Goal: Information Seeking & Learning: Learn about a topic

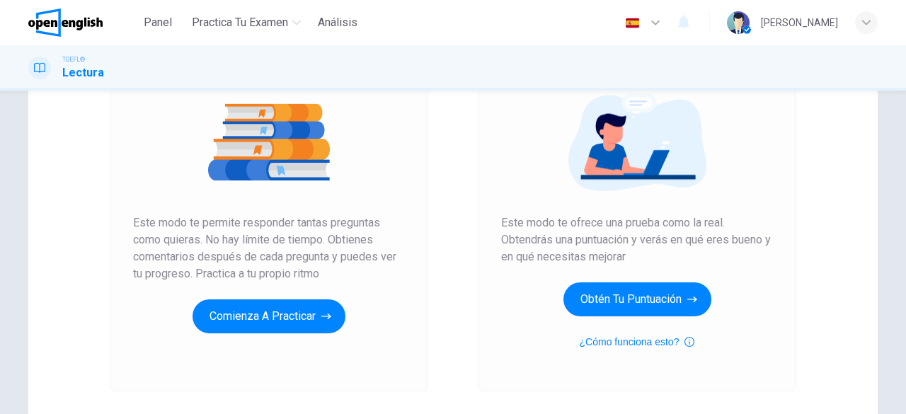
scroll to position [163, 0]
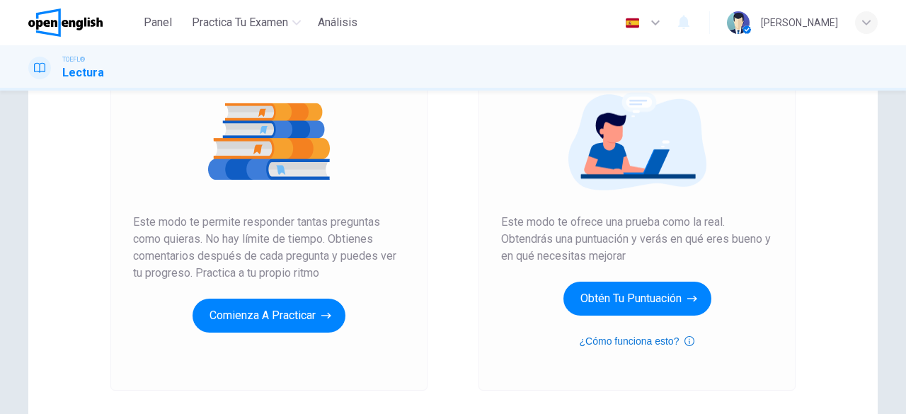
click at [609, 340] on button "¿Cómo funciona esto?" at bounding box center [637, 341] width 115 height 17
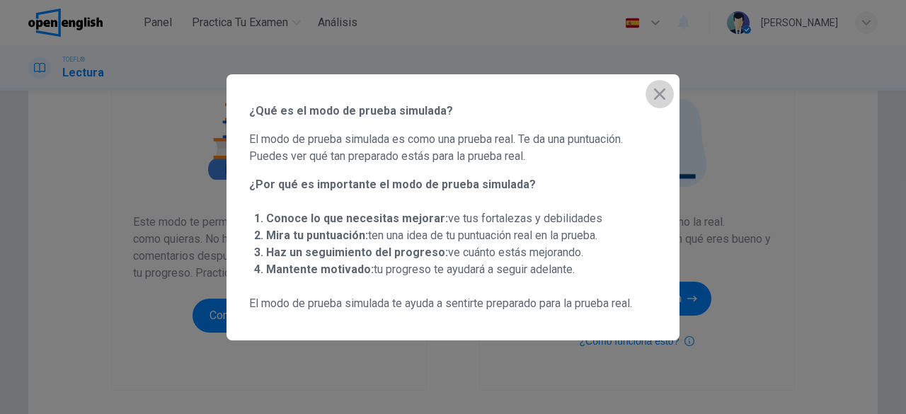
click at [665, 91] on icon "button" at bounding box center [659, 94] width 17 height 17
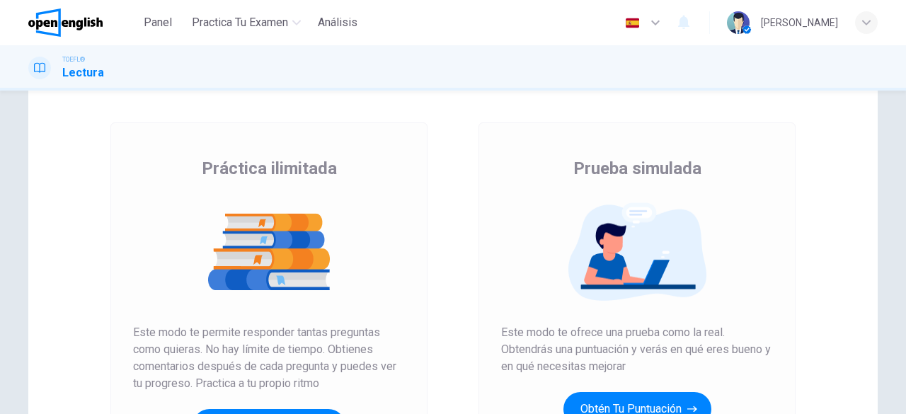
scroll to position [169, 0]
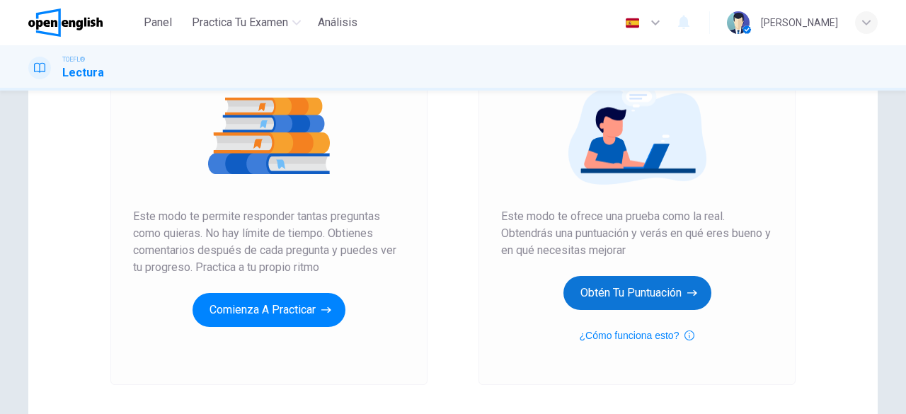
click at [628, 305] on button "Obtén tu puntuación" at bounding box center [637, 293] width 148 height 34
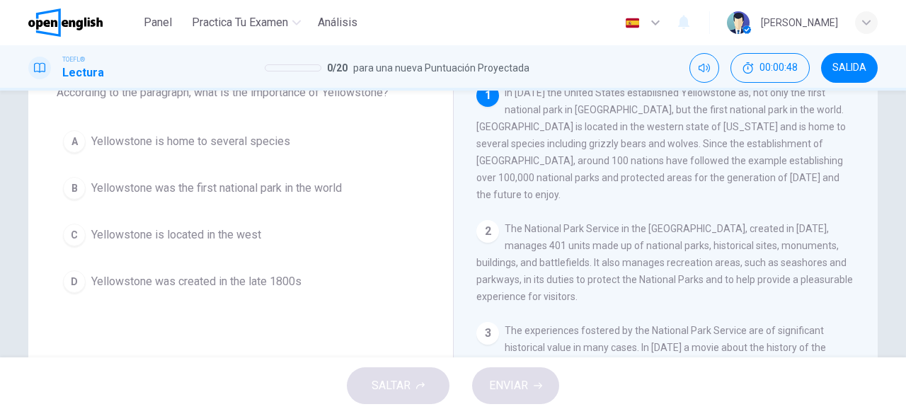
scroll to position [98, 0]
click at [309, 192] on span "Yellowstone was the first national park in the world" at bounding box center [216, 187] width 251 height 17
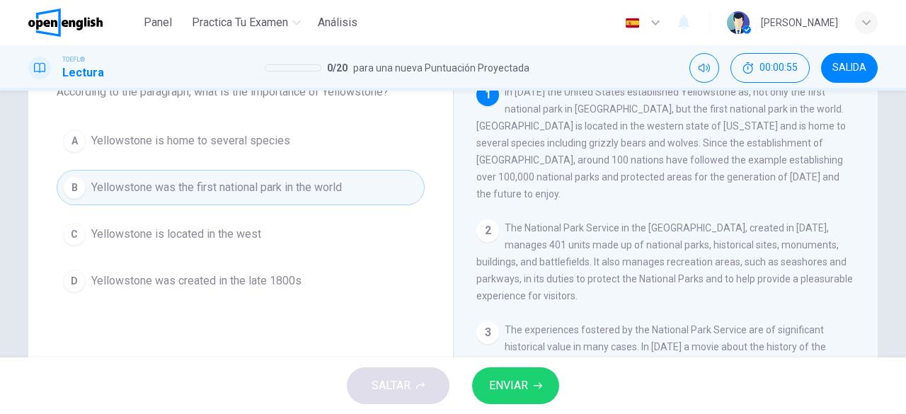
click at [511, 380] on span "ENVIAR" at bounding box center [508, 386] width 39 height 20
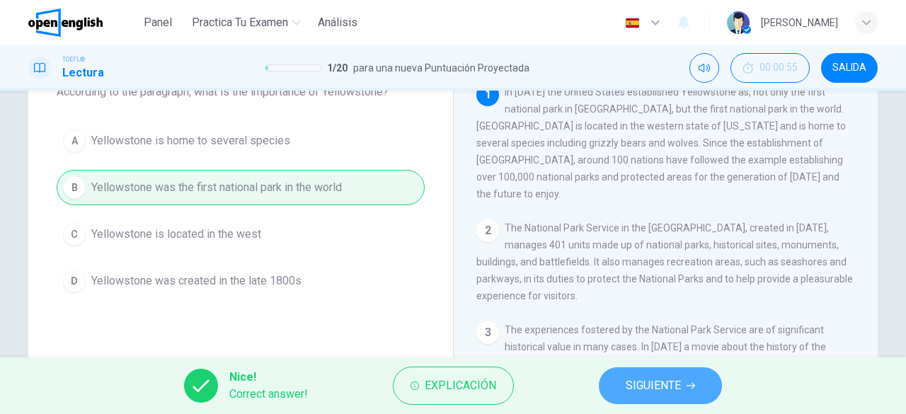
click at [634, 380] on span "SIGUIENTE" at bounding box center [653, 386] width 55 height 20
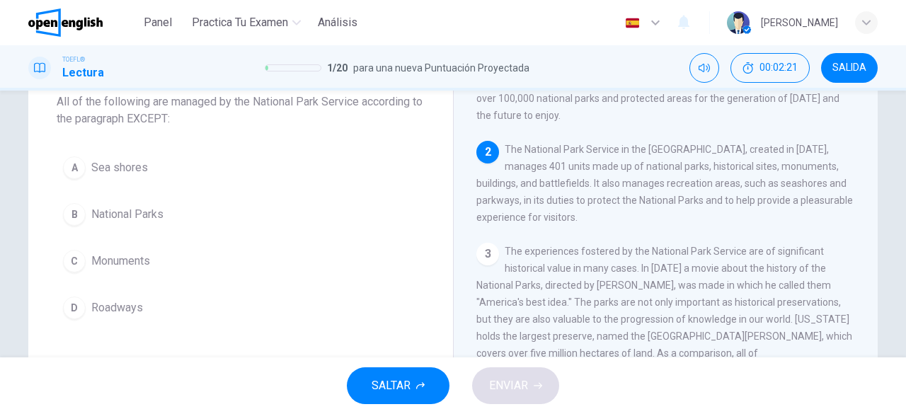
scroll to position [88, 0]
click at [124, 312] on span "Roadways" at bounding box center [117, 307] width 52 height 17
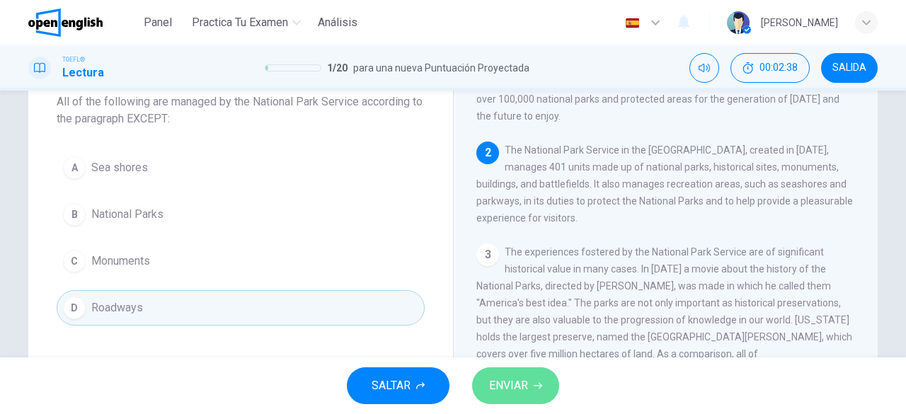
click at [485, 375] on button "ENVIAR" at bounding box center [515, 385] width 87 height 37
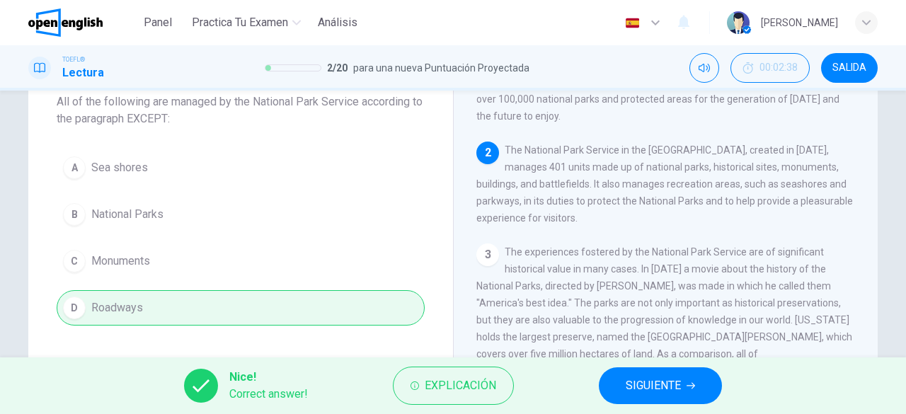
click at [651, 383] on span "SIGUIENTE" at bounding box center [653, 386] width 55 height 20
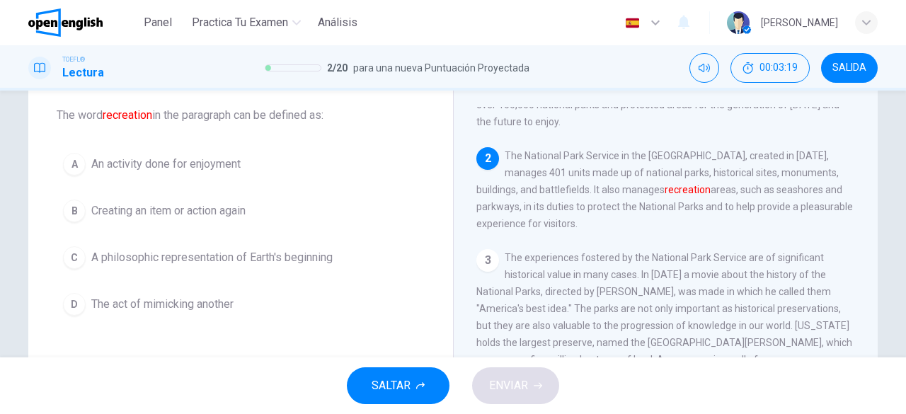
scroll to position [88, 0]
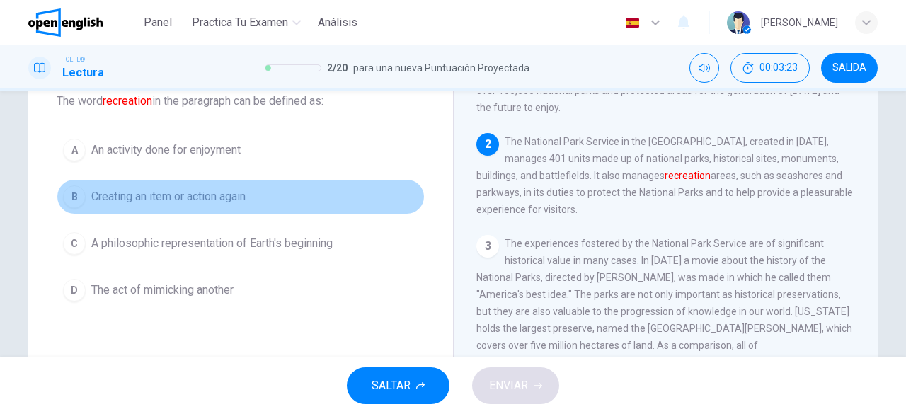
click at [180, 192] on span "Creating an item or action again" at bounding box center [168, 196] width 154 height 17
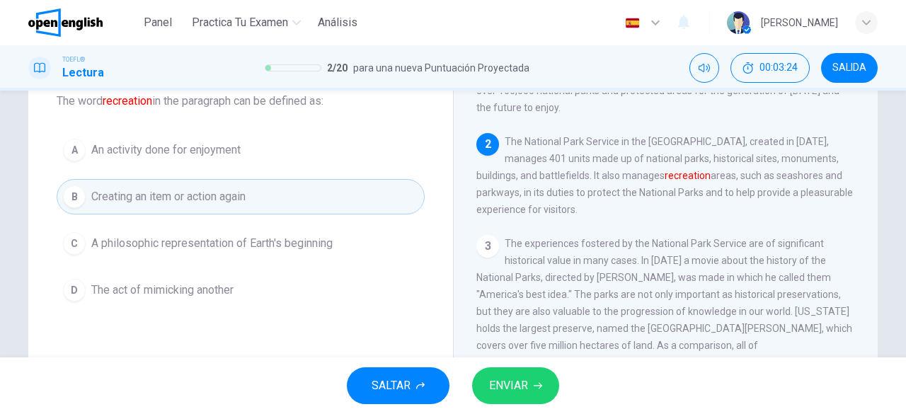
click at [525, 376] on span "ENVIAR" at bounding box center [508, 386] width 39 height 20
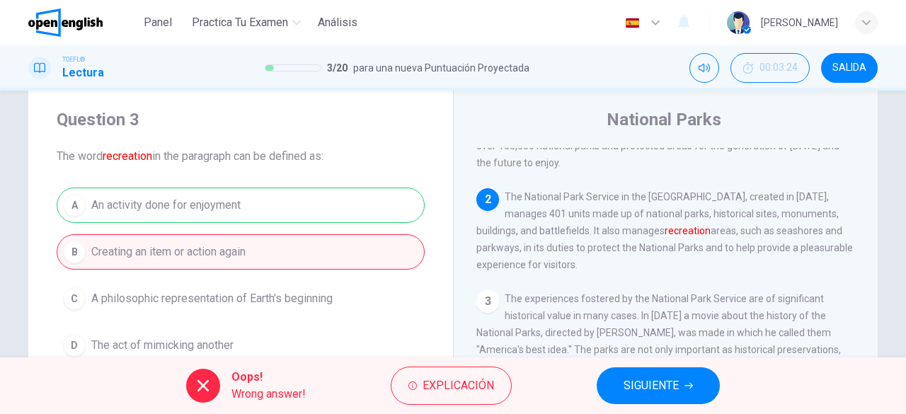
scroll to position [33, 0]
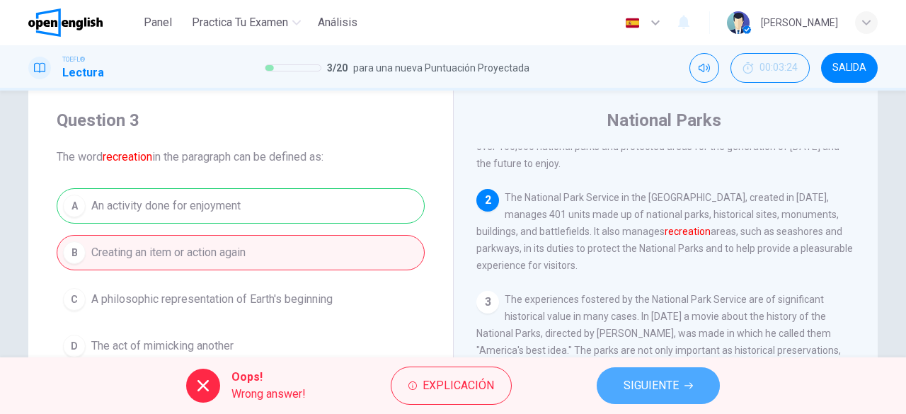
click at [623, 394] on span "SIGUIENTE" at bounding box center [650, 386] width 55 height 20
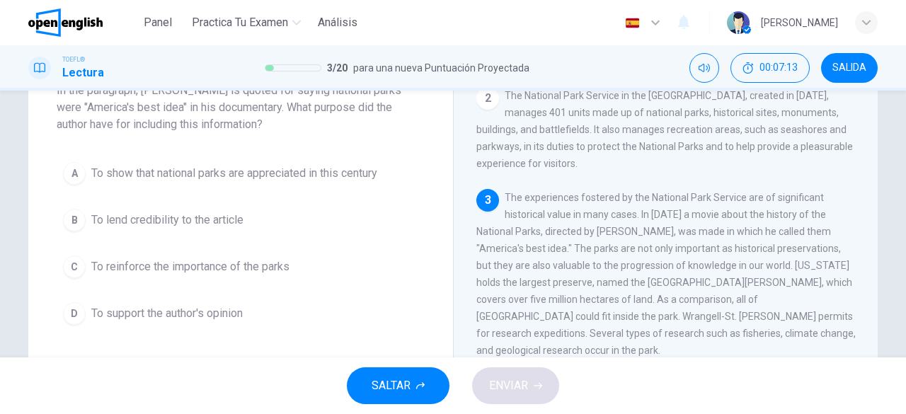
scroll to position [118, 0]
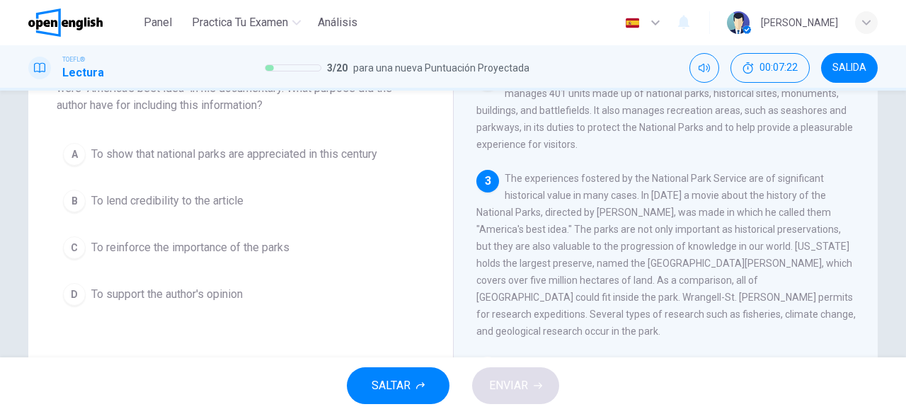
click at [273, 234] on button "C To reinforce the importance of the parks" at bounding box center [241, 247] width 368 height 35
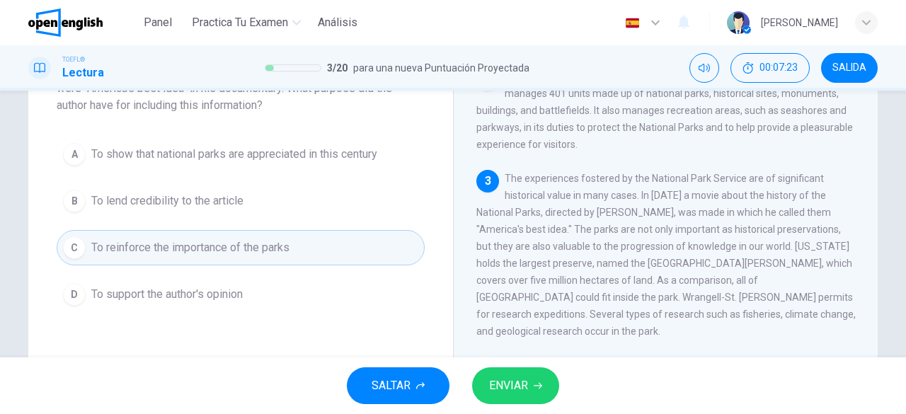
click at [514, 382] on span "ENVIAR" at bounding box center [508, 386] width 39 height 20
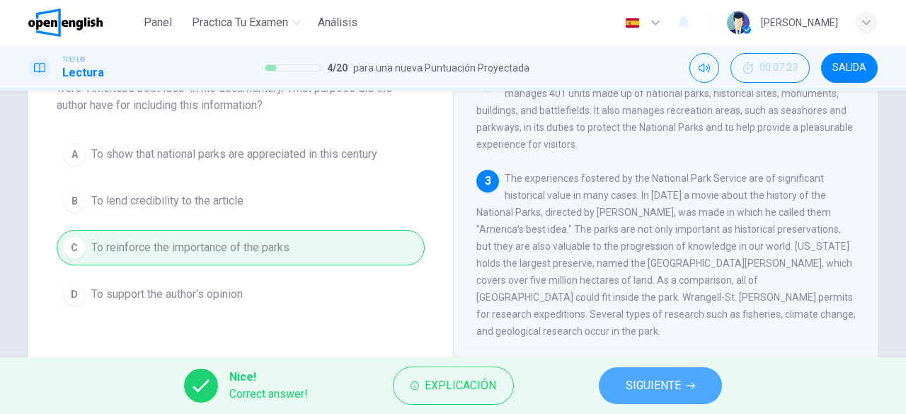
click at [658, 381] on span "SIGUIENTE" at bounding box center [653, 386] width 55 height 20
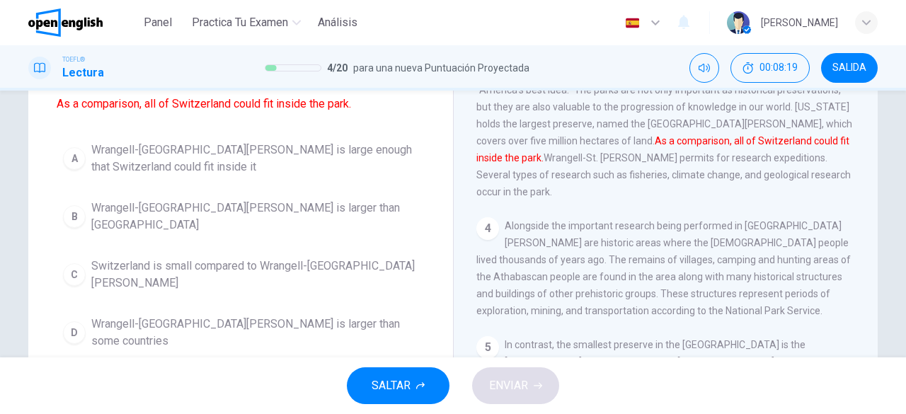
scroll to position [130, 0]
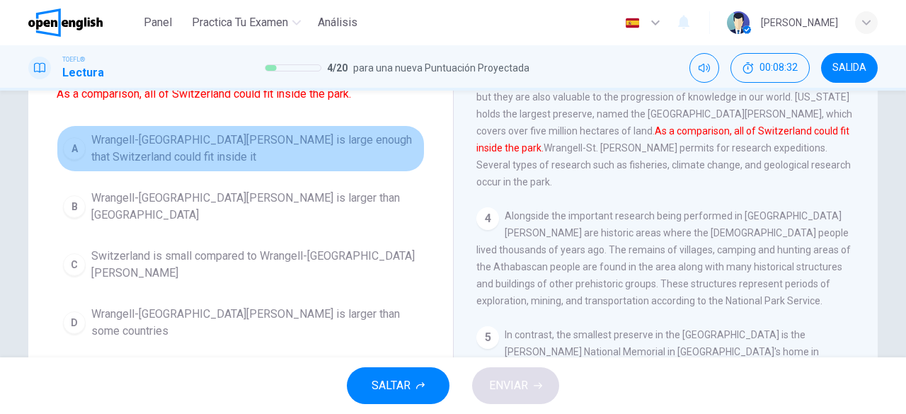
click at [197, 149] on span "Wrangell-[GEOGRAPHIC_DATA][PERSON_NAME] is large enough that Switzerland could …" at bounding box center [254, 149] width 327 height 34
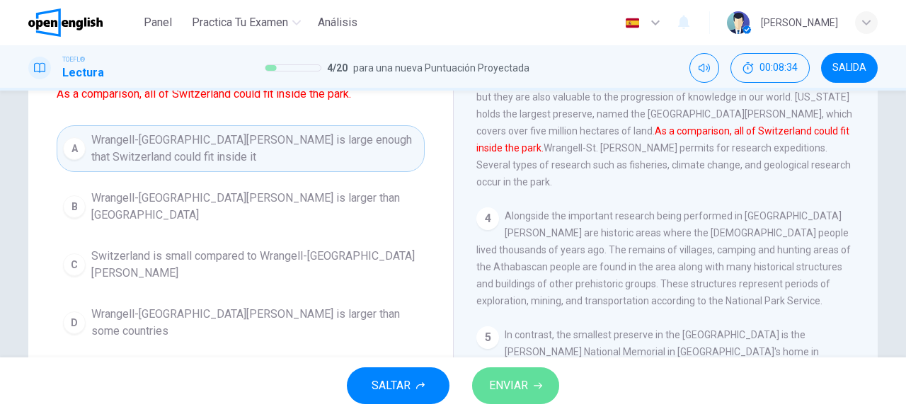
click at [502, 392] on span "ENVIAR" at bounding box center [508, 386] width 39 height 20
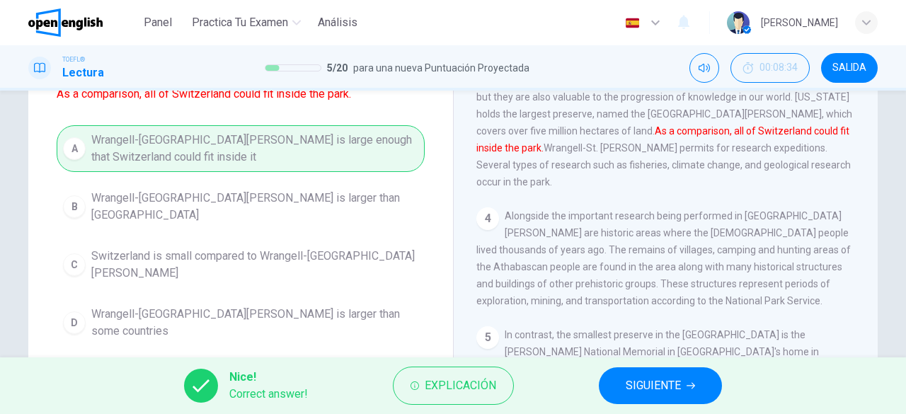
click at [647, 391] on span "SIGUIENTE" at bounding box center [653, 386] width 55 height 20
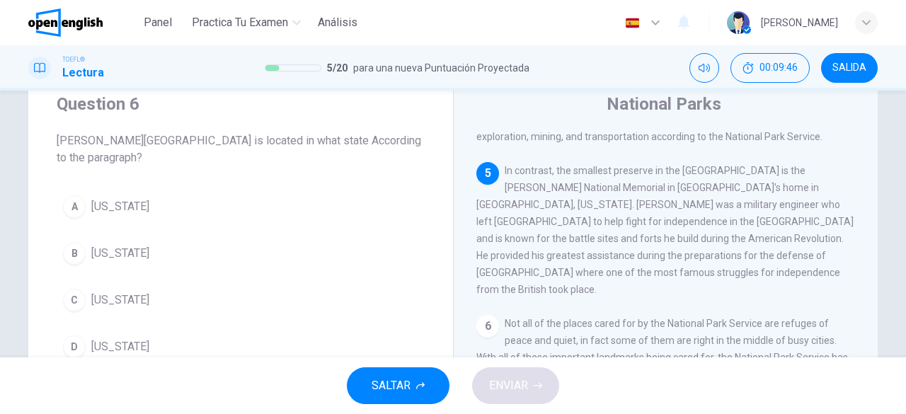
scroll to position [80, 0]
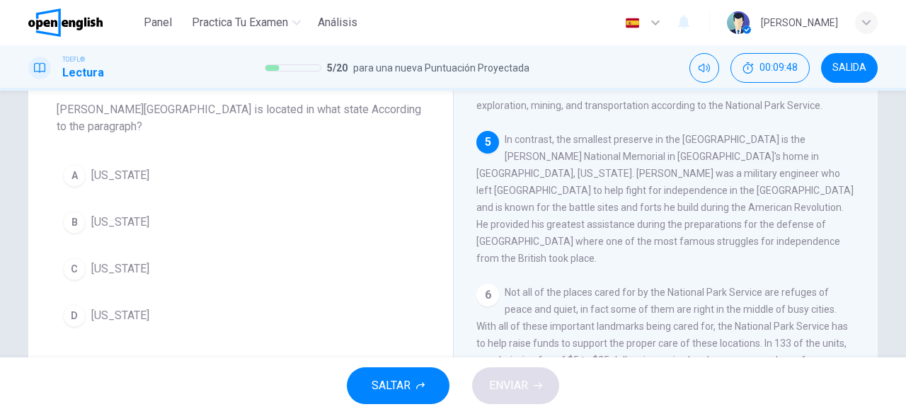
click at [101, 177] on span "[US_STATE]" at bounding box center [120, 175] width 58 height 17
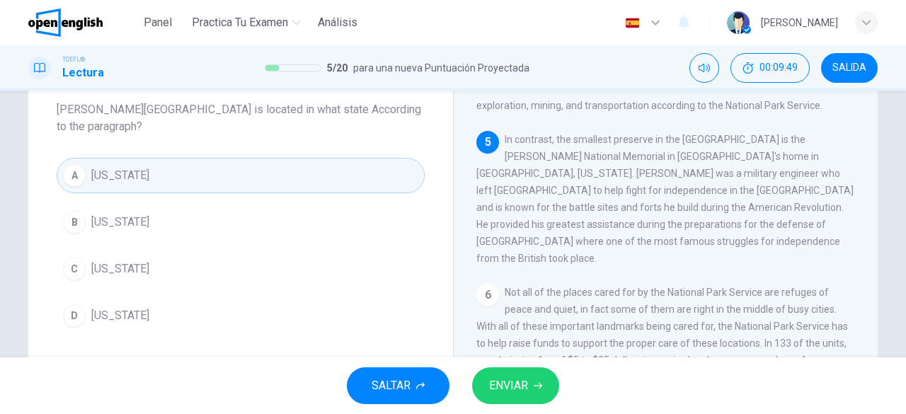
click at [495, 377] on span "ENVIAR" at bounding box center [508, 386] width 39 height 20
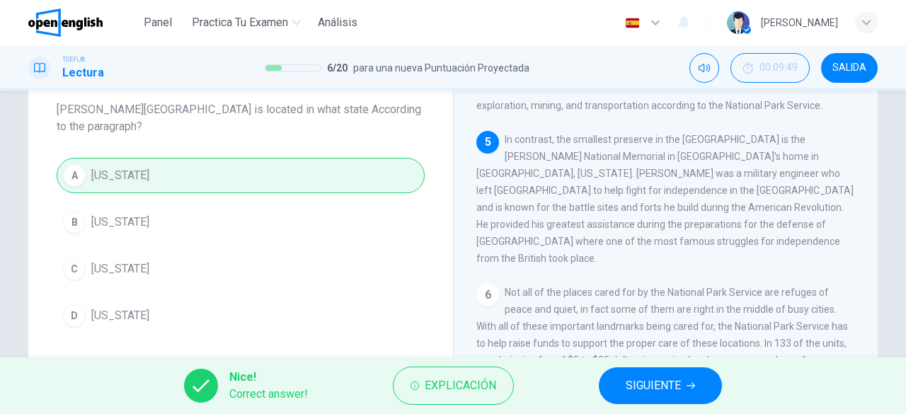
click at [660, 374] on button "SIGUIENTE" at bounding box center [660, 385] width 123 height 37
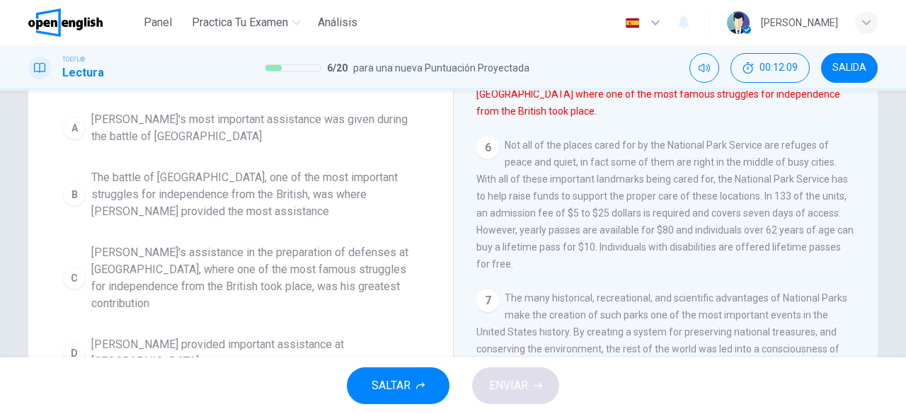
scroll to position [219, 0]
click at [222, 258] on span "[PERSON_NAME]'s assistance in the preparation of defenses at [GEOGRAPHIC_DATA],…" at bounding box center [254, 277] width 327 height 68
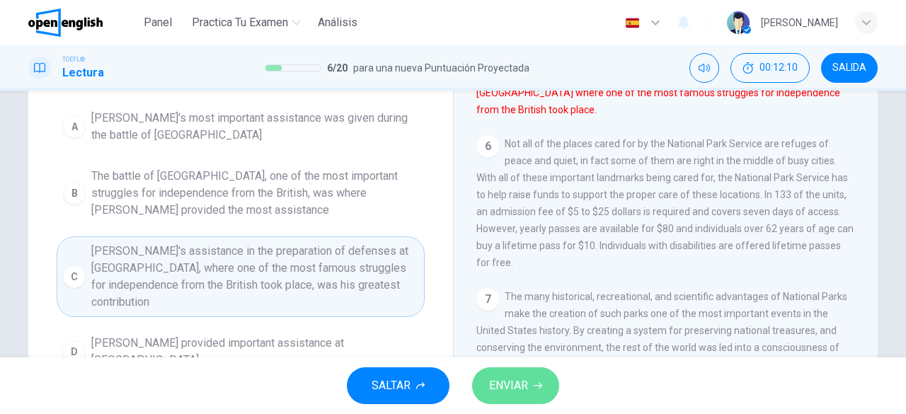
click at [524, 385] on span "ENVIAR" at bounding box center [508, 386] width 39 height 20
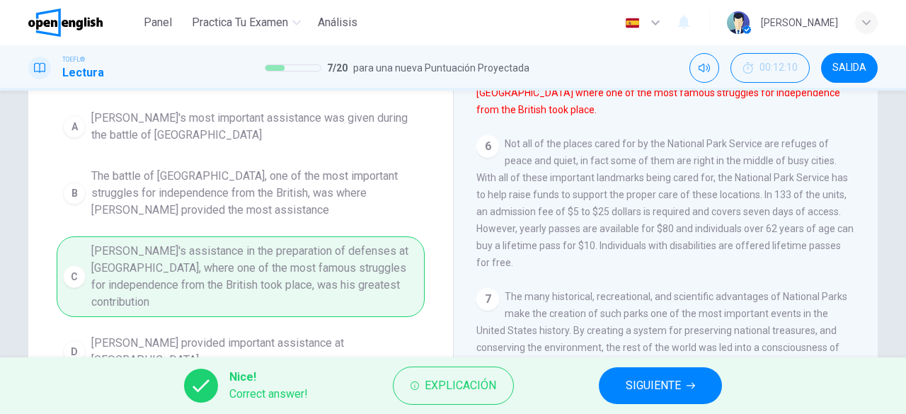
click at [637, 388] on span "SIGUIENTE" at bounding box center [653, 386] width 55 height 20
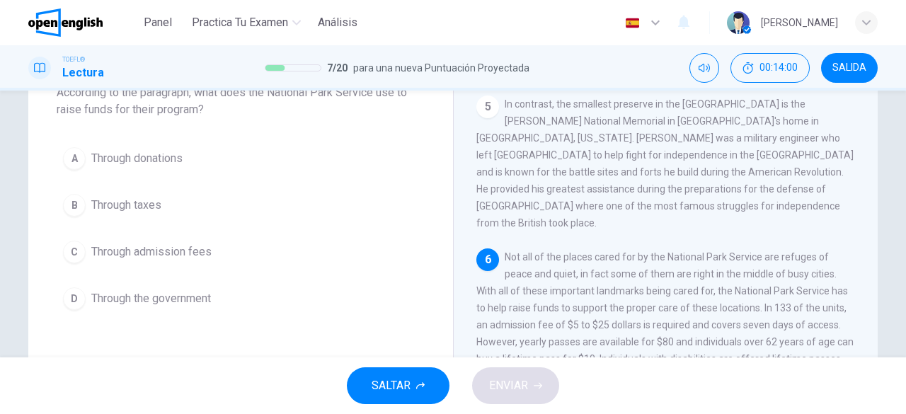
scroll to position [136, 0]
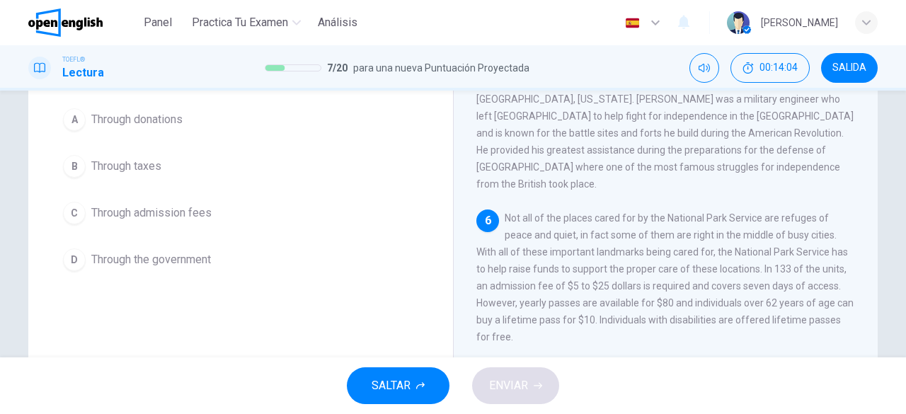
click at [173, 213] on span "Through admission fees" at bounding box center [151, 213] width 120 height 17
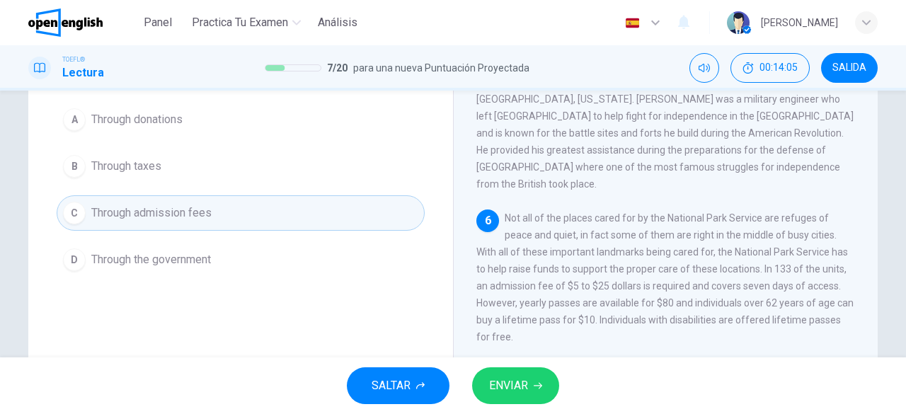
click at [512, 385] on span "ENVIAR" at bounding box center [508, 386] width 39 height 20
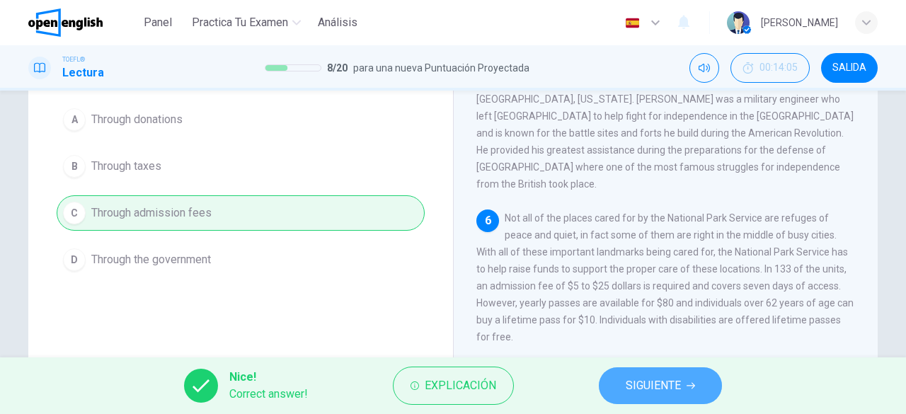
click at [663, 395] on span "SIGUIENTE" at bounding box center [653, 386] width 55 height 20
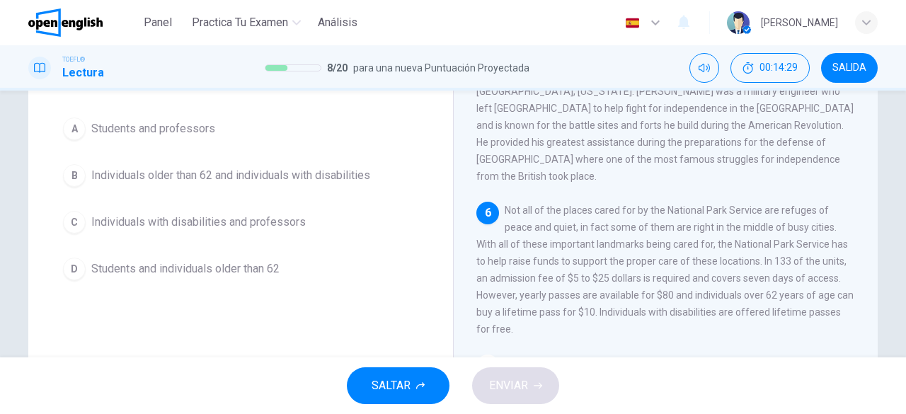
scroll to position [144, 0]
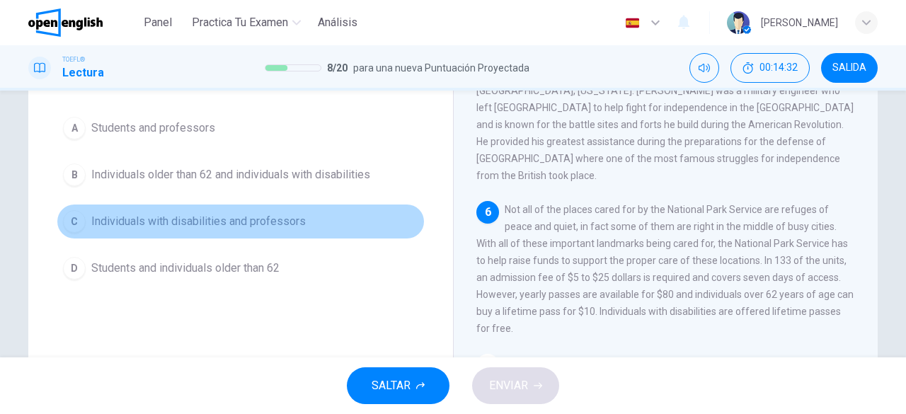
click at [198, 217] on span "Individuals with disabilities and professors" at bounding box center [198, 221] width 214 height 17
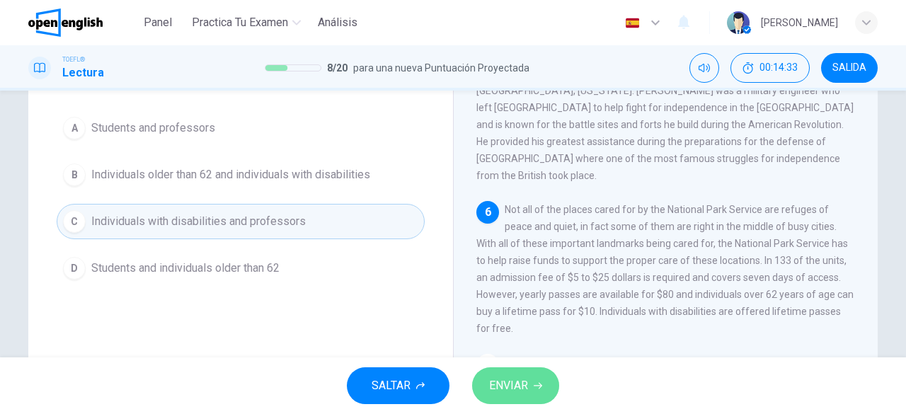
click at [512, 372] on button "ENVIAR" at bounding box center [515, 385] width 87 height 37
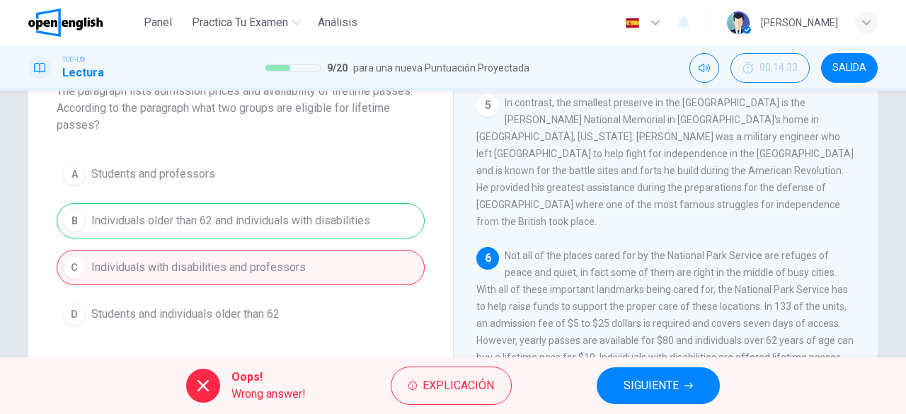
scroll to position [139, 0]
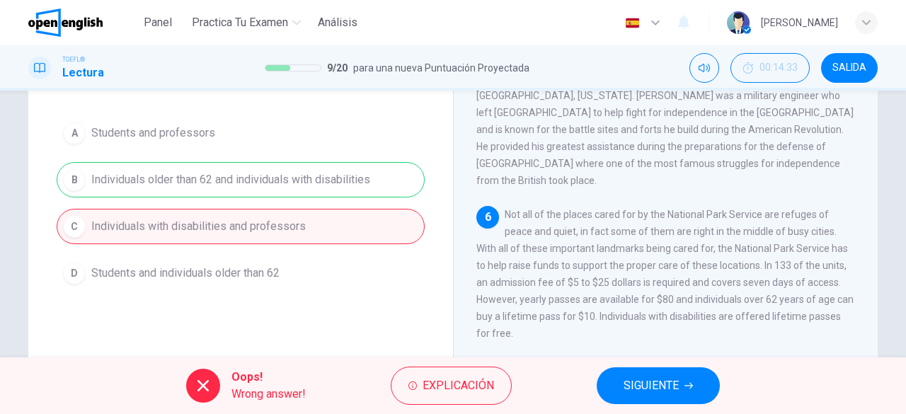
click at [611, 384] on button "SIGUIENTE" at bounding box center [658, 385] width 123 height 37
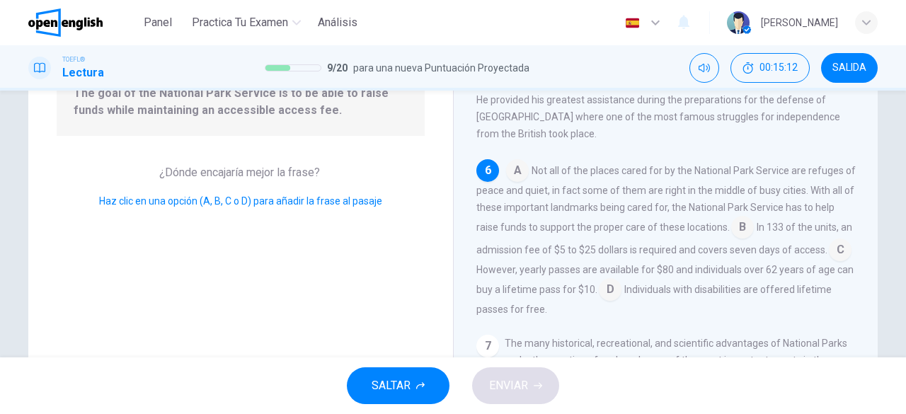
scroll to position [147, 0]
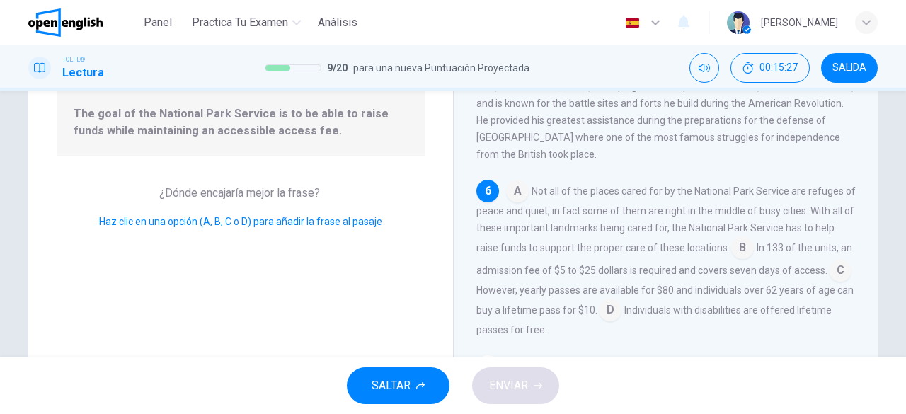
click at [754, 238] on input at bounding box center [742, 249] width 23 height 23
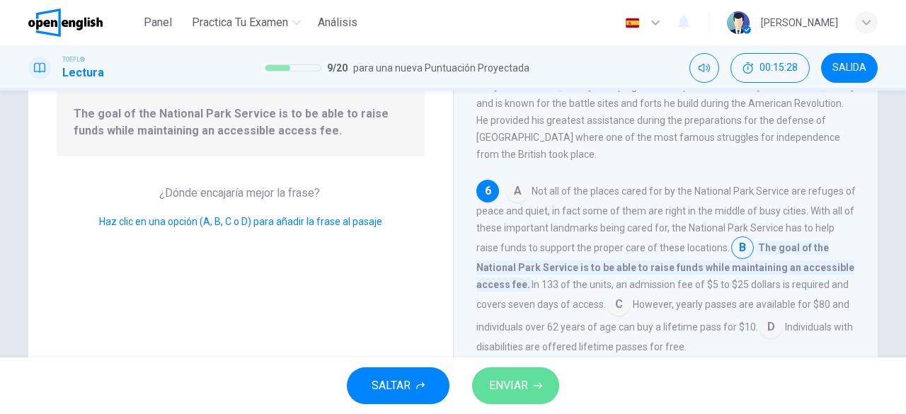
click at [501, 373] on button "ENVIAR" at bounding box center [515, 385] width 87 height 37
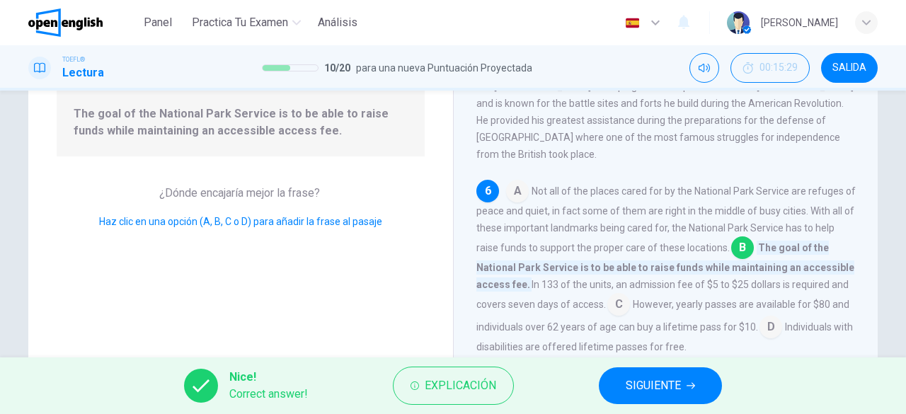
click at [665, 384] on span "SIGUIENTE" at bounding box center [653, 386] width 55 height 20
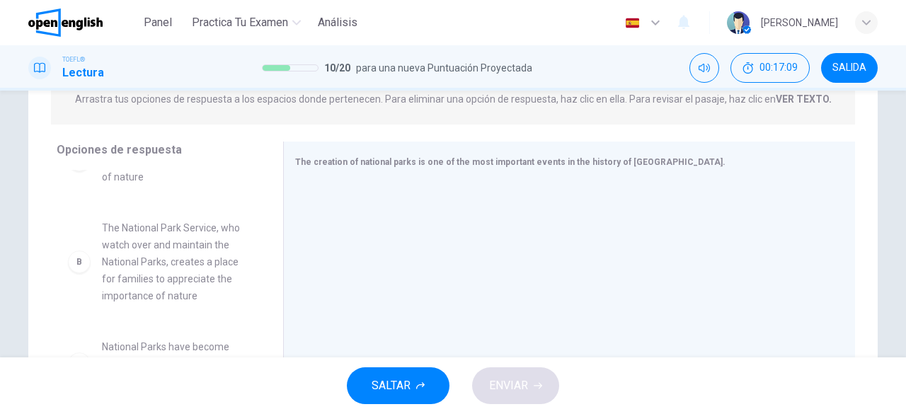
scroll to position [0, 0]
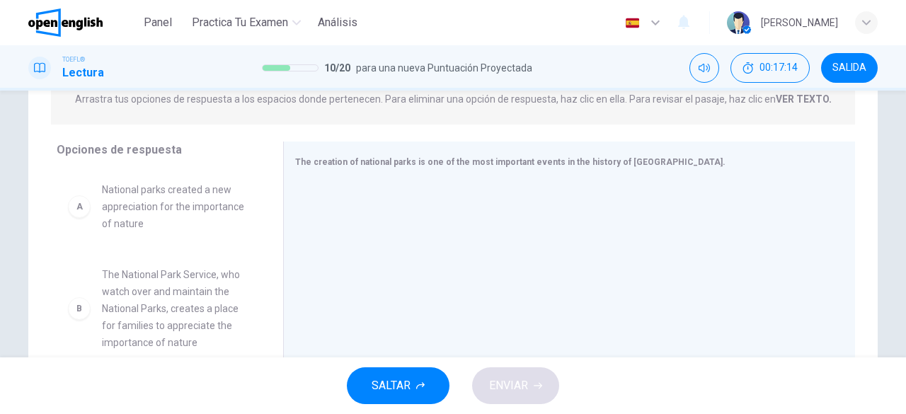
click at [167, 210] on span "National parks created a new appreciation for the importance of nature" at bounding box center [175, 206] width 147 height 51
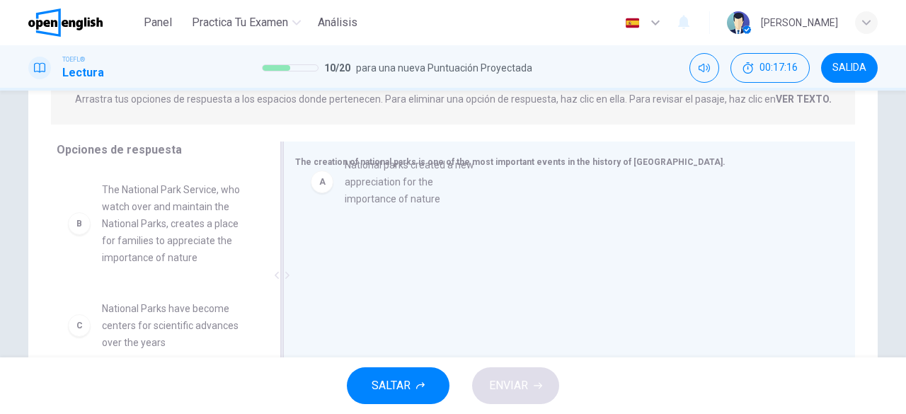
drag, startPoint x: 167, startPoint y: 210, endPoint x: 416, endPoint y: 183, distance: 250.6
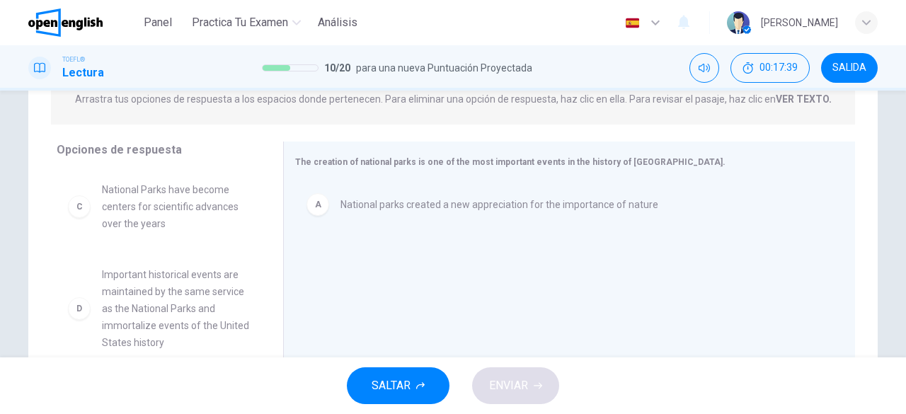
scroll to position [154, 0]
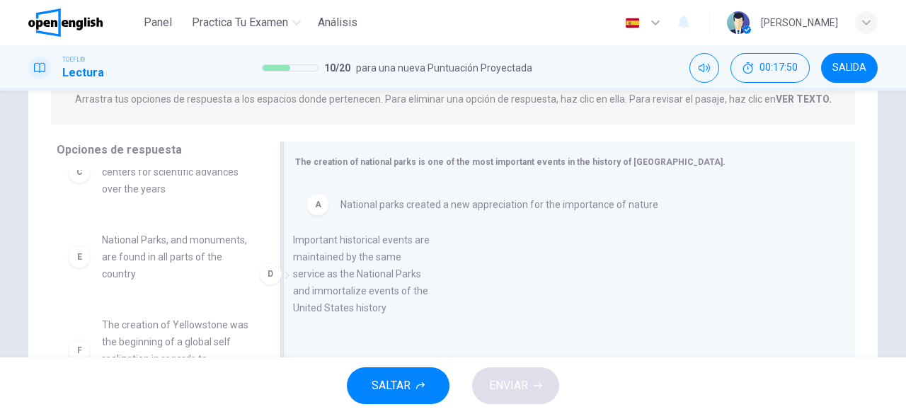
drag, startPoint x: 159, startPoint y: 275, endPoint x: 364, endPoint y: 270, distance: 205.3
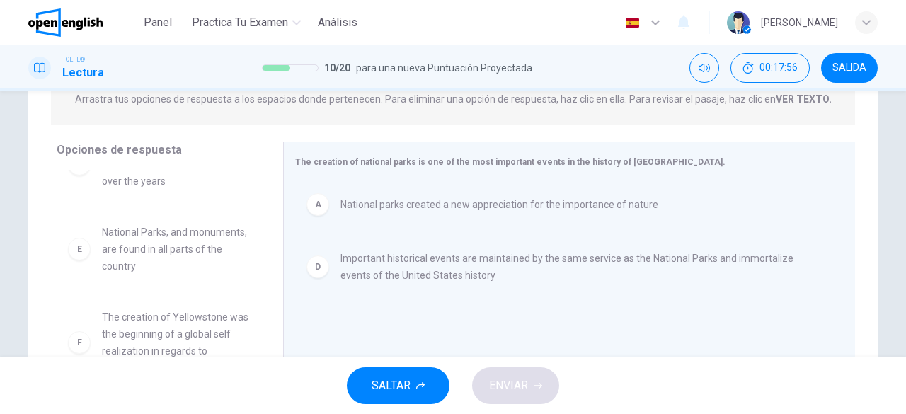
scroll to position [237, 0]
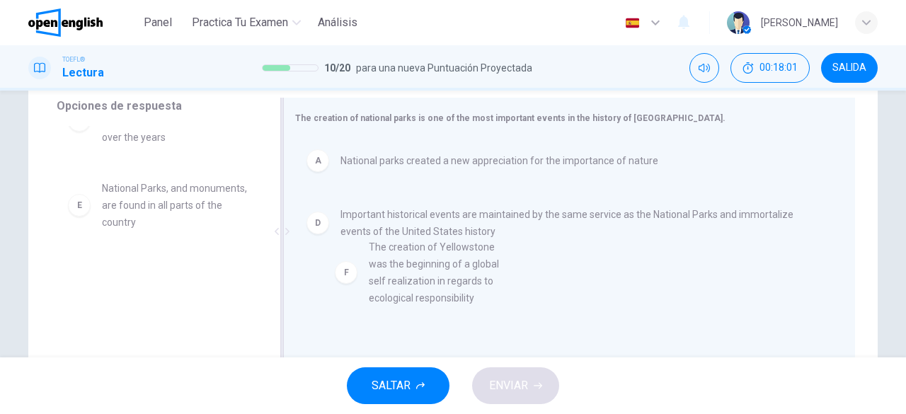
drag, startPoint x: 162, startPoint y: 302, endPoint x: 435, endPoint y: 272, distance: 274.1
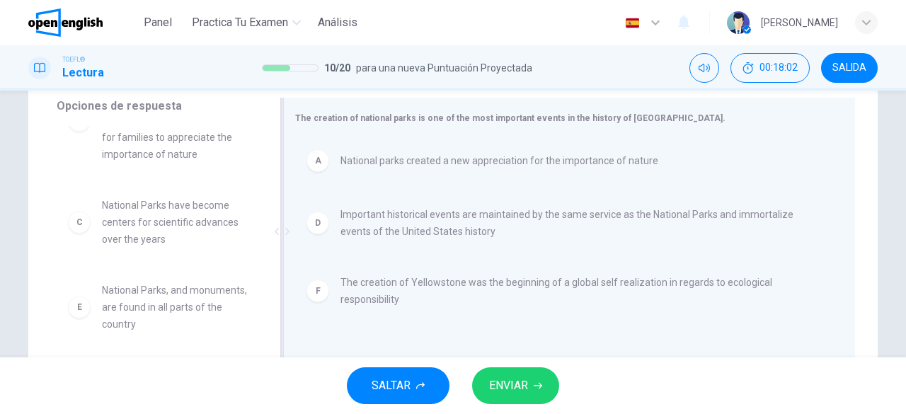
scroll to position [59, 0]
click at [362, 230] on span "Important historical events are maintained by the same service as the National …" at bounding box center [580, 223] width 481 height 34
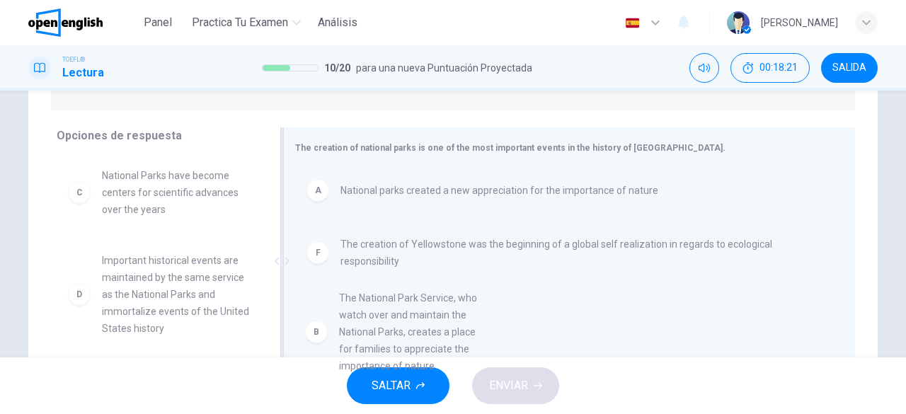
scroll to position [33, 0]
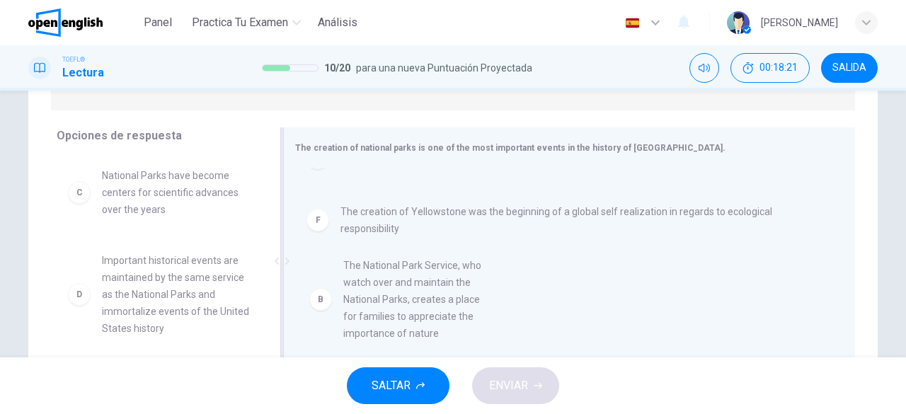
drag, startPoint x: 146, startPoint y: 198, endPoint x: 418, endPoint y: 288, distance: 286.2
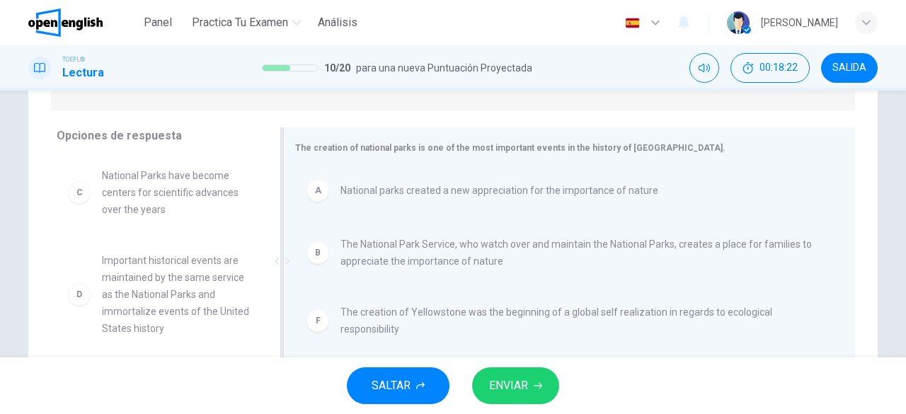
scroll to position [0, 0]
click at [517, 384] on span "ENVIAR" at bounding box center [508, 386] width 39 height 20
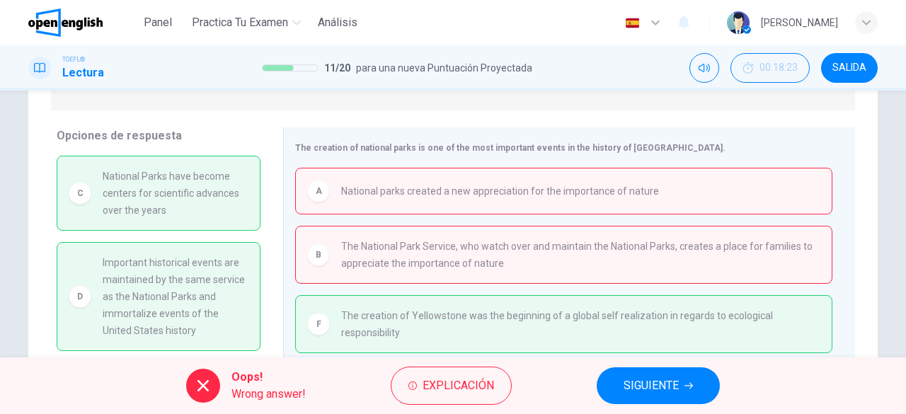
click at [644, 389] on span "SIGUIENTE" at bounding box center [650, 386] width 55 height 20
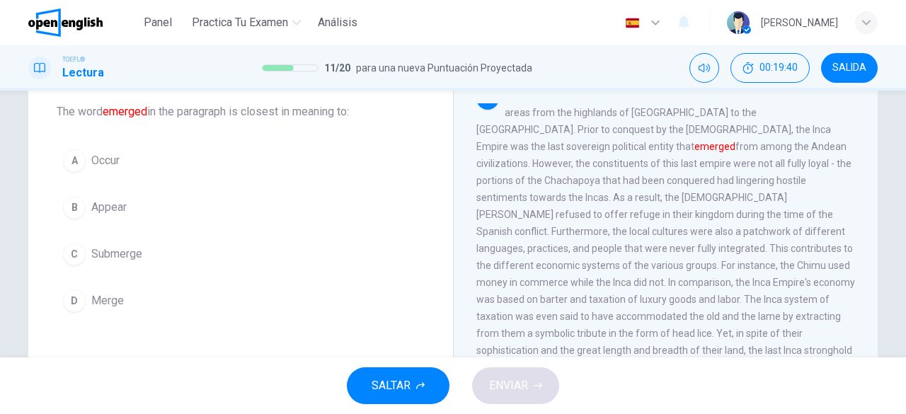
scroll to position [93, 0]
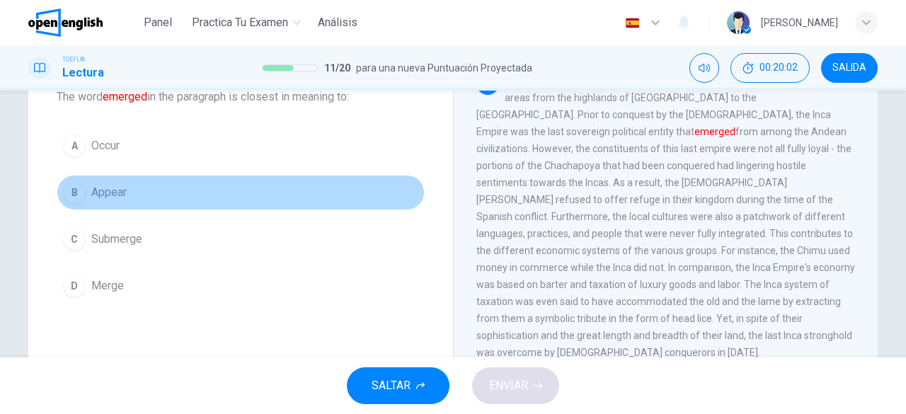
click at [109, 197] on span "Appear" at bounding box center [108, 192] width 35 height 17
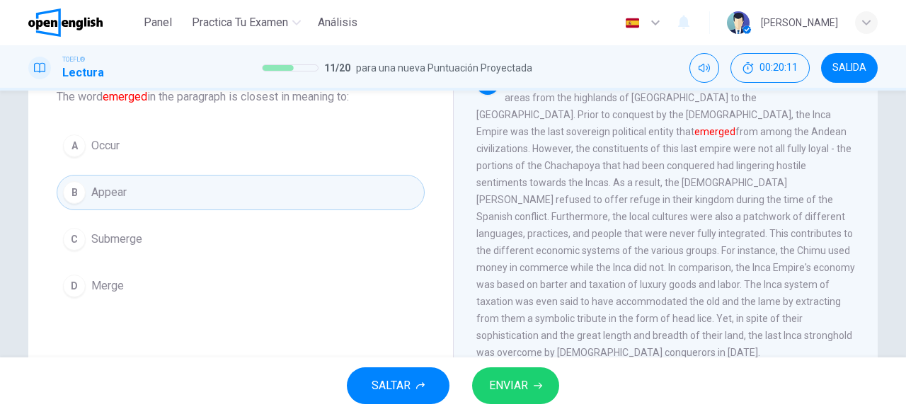
click at [519, 376] on span "ENVIAR" at bounding box center [508, 386] width 39 height 20
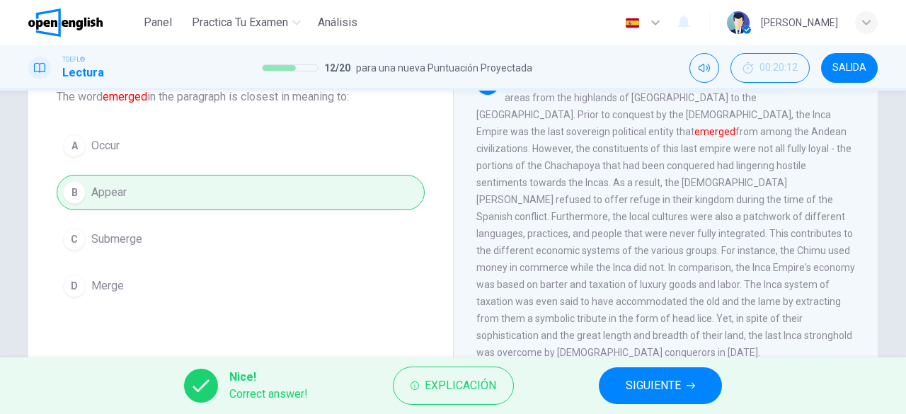
click at [656, 381] on span "SIGUIENTE" at bounding box center [653, 386] width 55 height 20
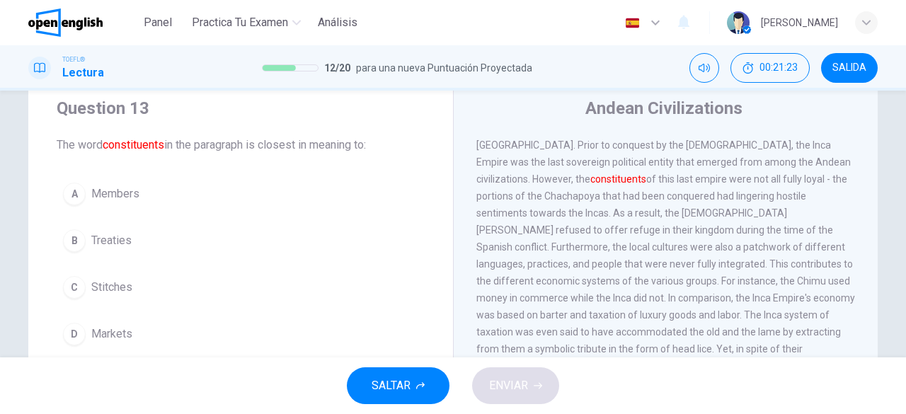
scroll to position [62, 0]
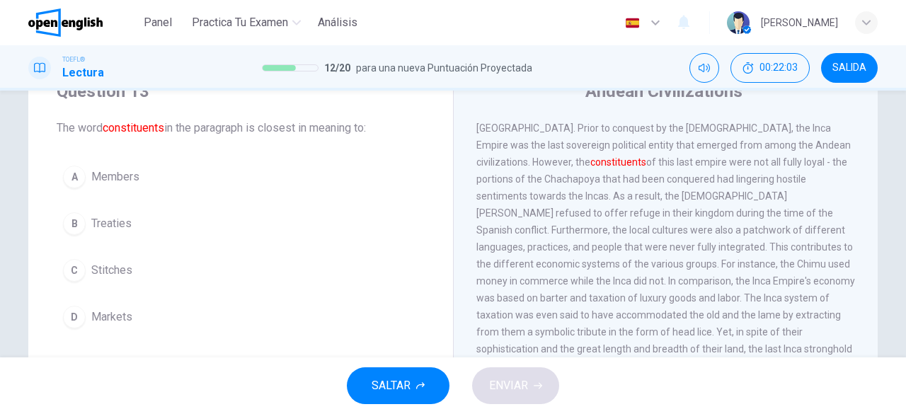
click at [110, 171] on span "Members" at bounding box center [115, 176] width 48 height 17
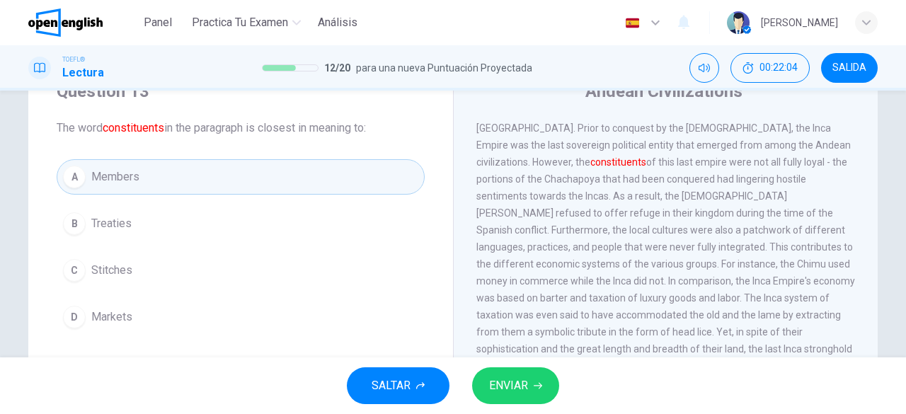
click at [511, 389] on span "ENVIAR" at bounding box center [508, 386] width 39 height 20
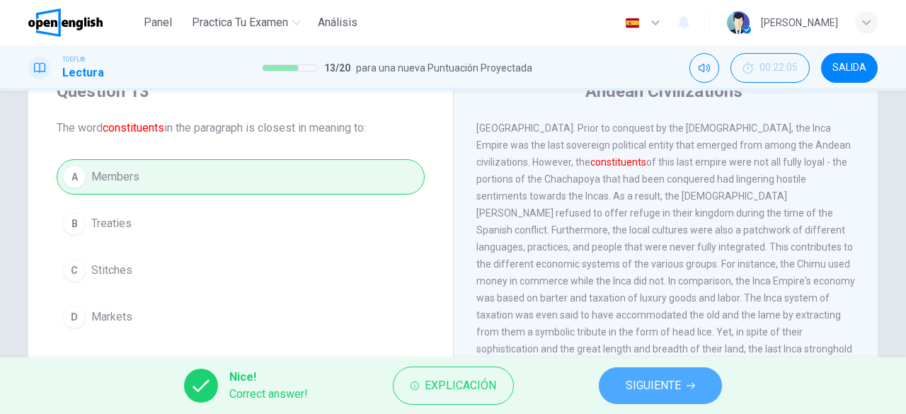
click at [651, 383] on span "SIGUIENTE" at bounding box center [653, 386] width 55 height 20
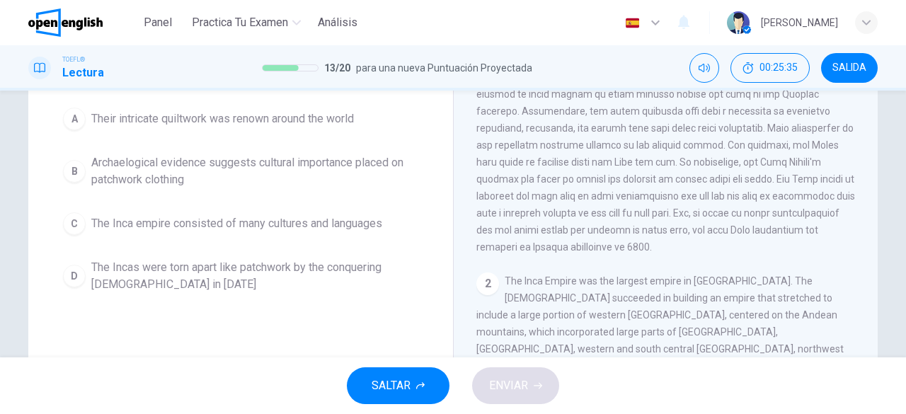
scroll to position [137, 0]
click at [288, 226] on span "The Inca empire consisted of many cultures and languages" at bounding box center [236, 222] width 291 height 17
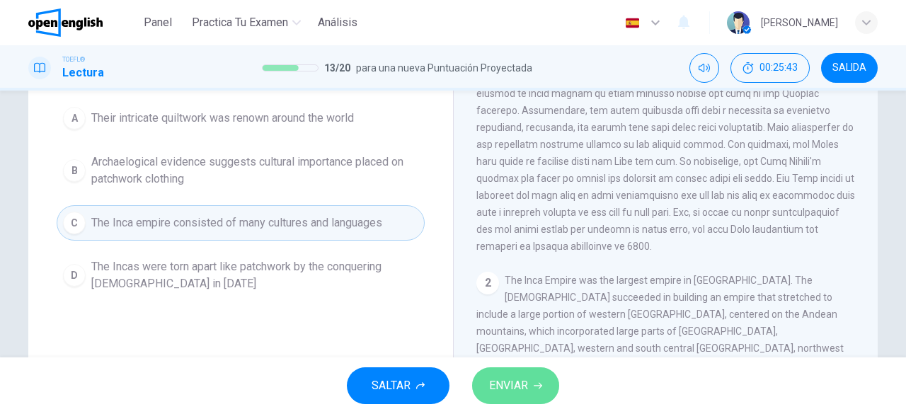
click at [514, 396] on button "ENVIAR" at bounding box center [515, 385] width 87 height 37
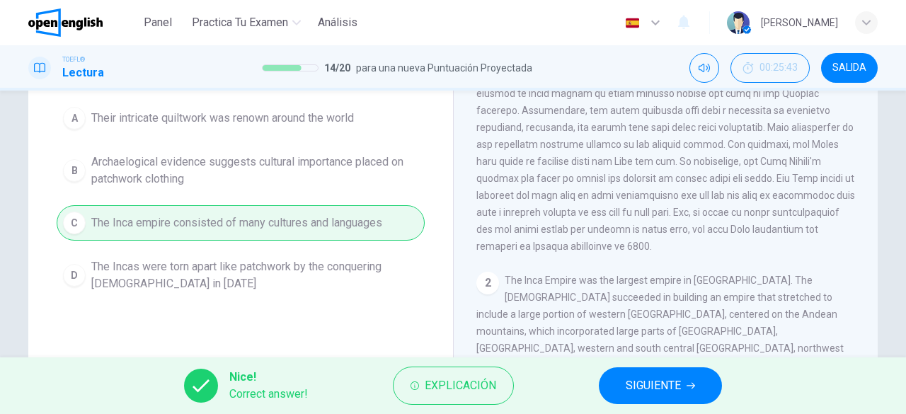
click at [655, 376] on span "SIGUIENTE" at bounding box center [653, 386] width 55 height 20
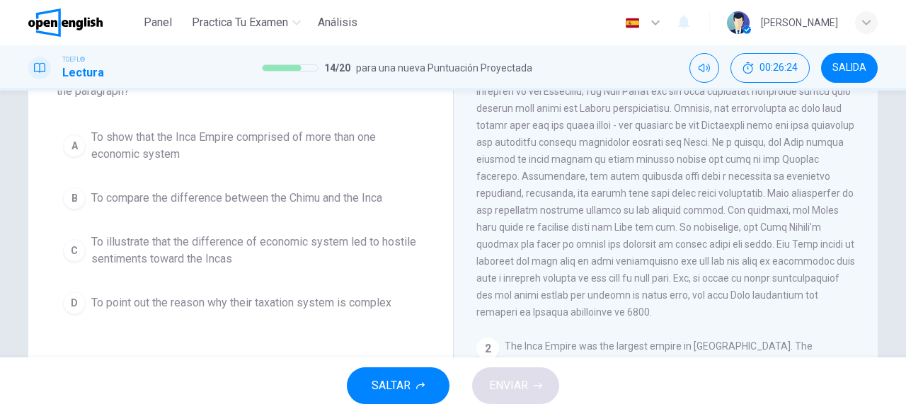
scroll to position [166, 0]
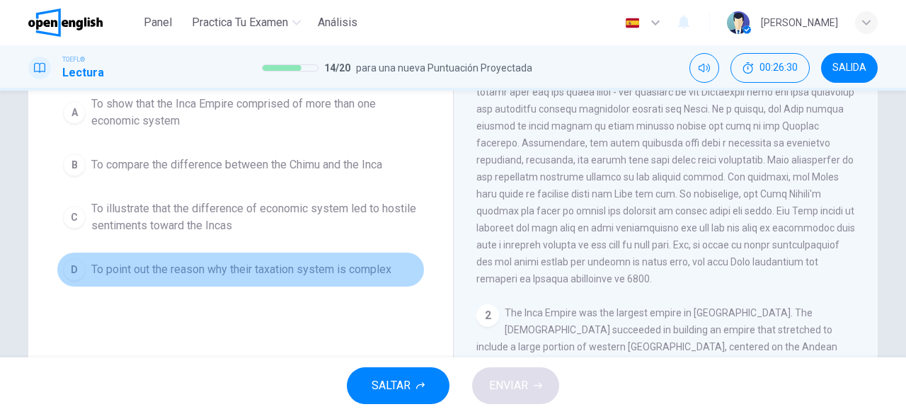
click at [212, 261] on span "To point out the reason why their taxation system is complex" at bounding box center [241, 269] width 300 height 17
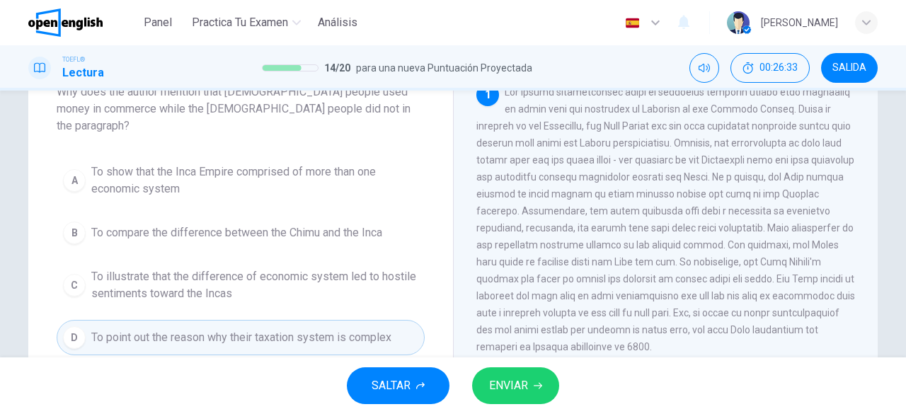
scroll to position [97, 0]
click at [217, 164] on span "To show that the Inca Empire comprised of more than one economic system" at bounding box center [254, 181] width 327 height 34
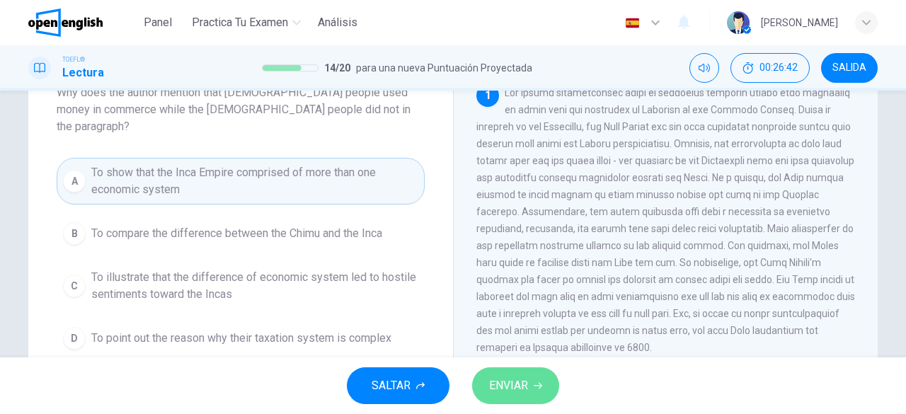
click at [500, 393] on span "ENVIAR" at bounding box center [508, 386] width 39 height 20
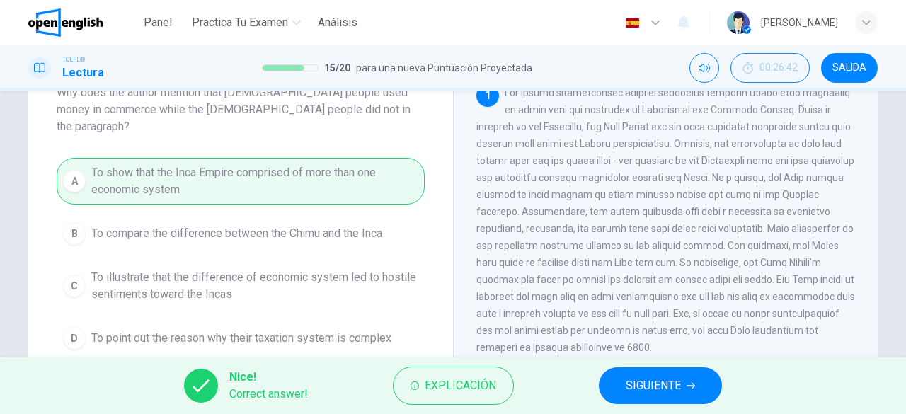
click at [631, 383] on span "SIGUIENTE" at bounding box center [653, 386] width 55 height 20
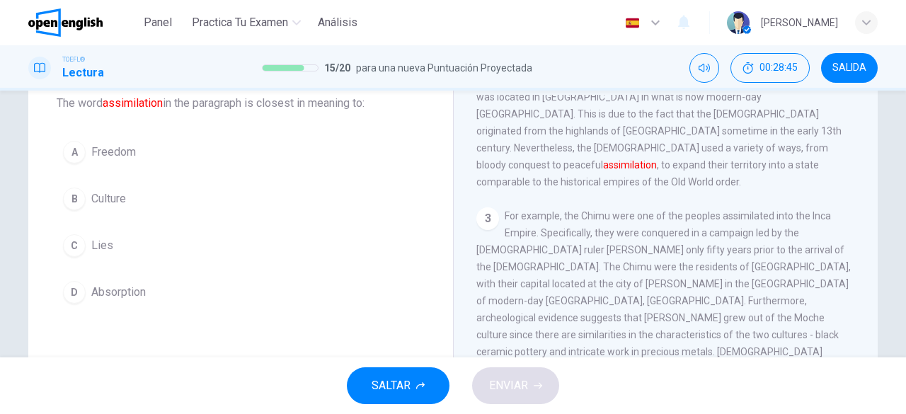
scroll to position [396, 0]
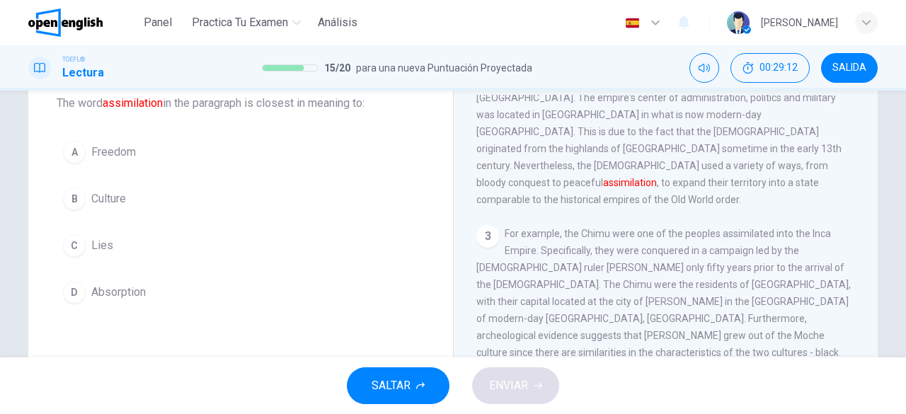
click at [119, 149] on span "Freedom" at bounding box center [113, 152] width 45 height 17
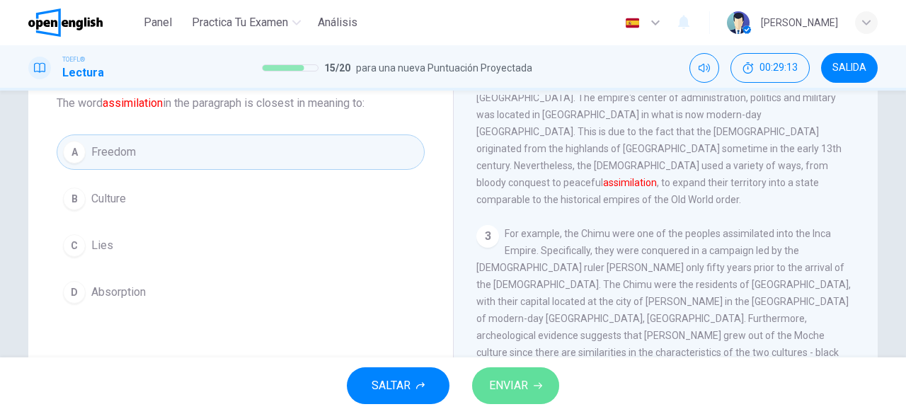
click at [507, 384] on span "ENVIAR" at bounding box center [508, 386] width 39 height 20
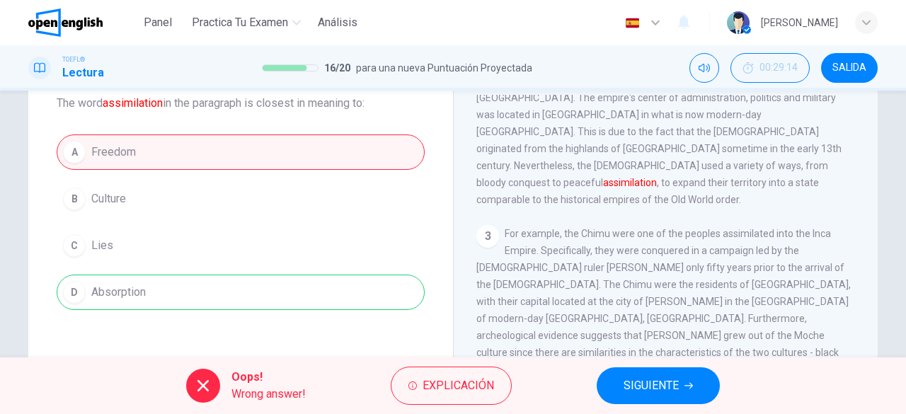
scroll to position [108, 0]
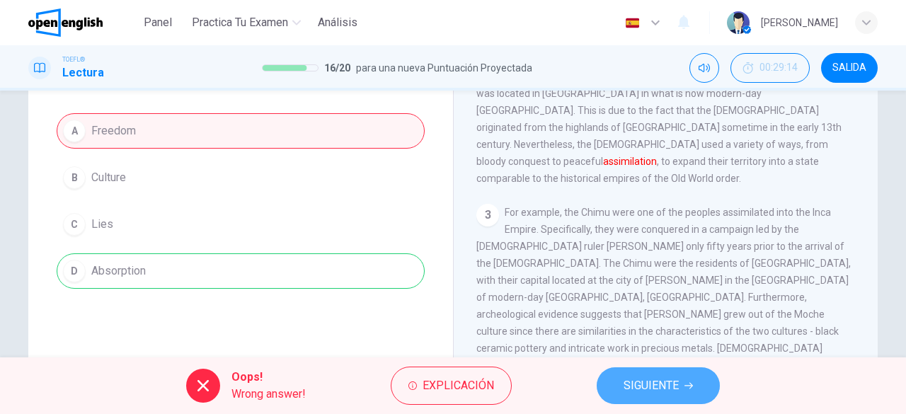
click at [653, 402] on button "SIGUIENTE" at bounding box center [658, 385] width 123 height 37
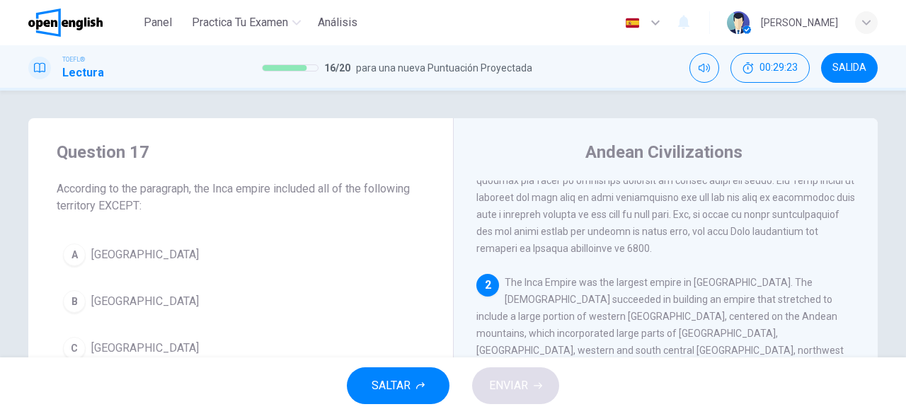
scroll to position [56, 0]
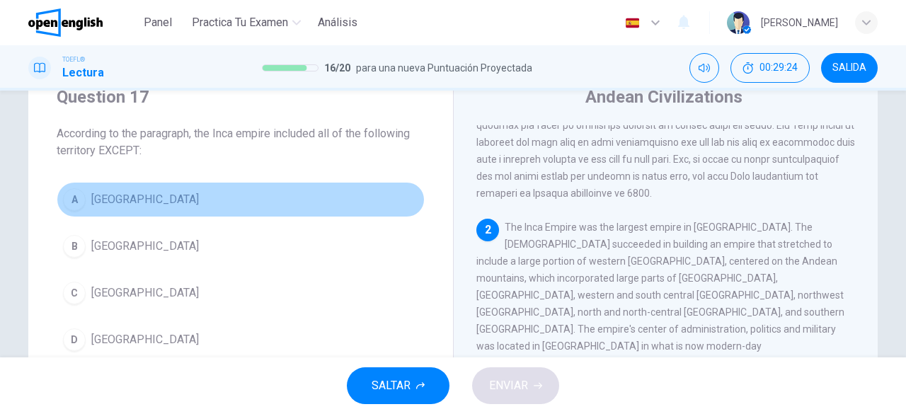
click at [91, 191] on span "[GEOGRAPHIC_DATA]" at bounding box center [145, 199] width 108 height 17
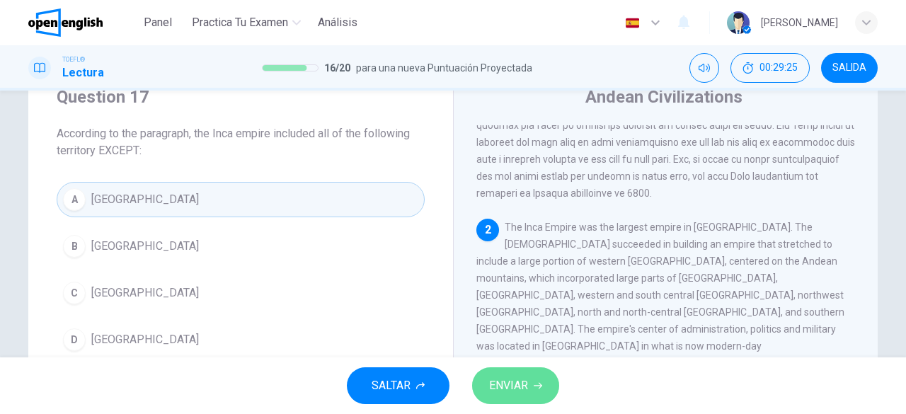
click at [513, 380] on span "ENVIAR" at bounding box center [508, 386] width 39 height 20
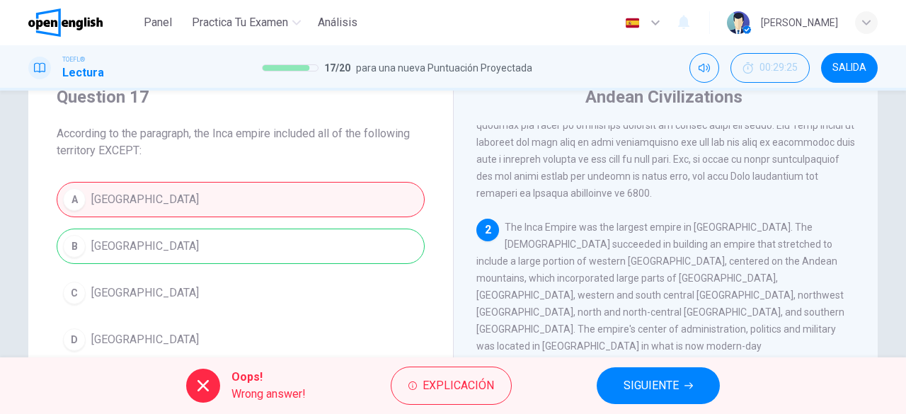
click at [664, 376] on span "SIGUIENTE" at bounding box center [650, 386] width 55 height 20
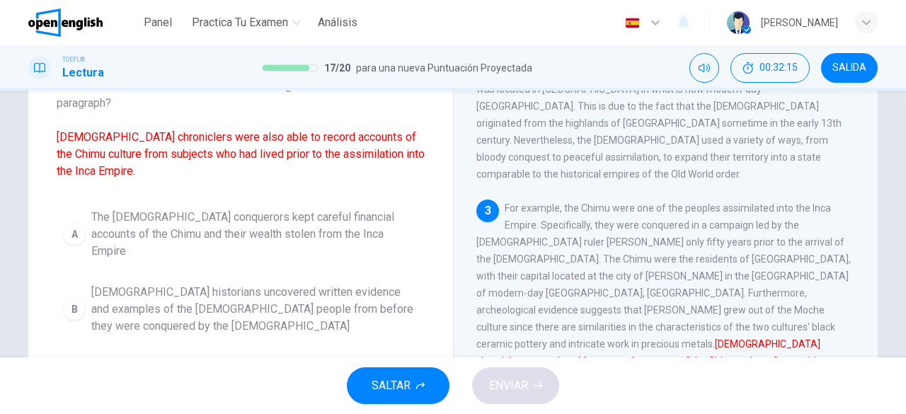
scroll to position [143, 0]
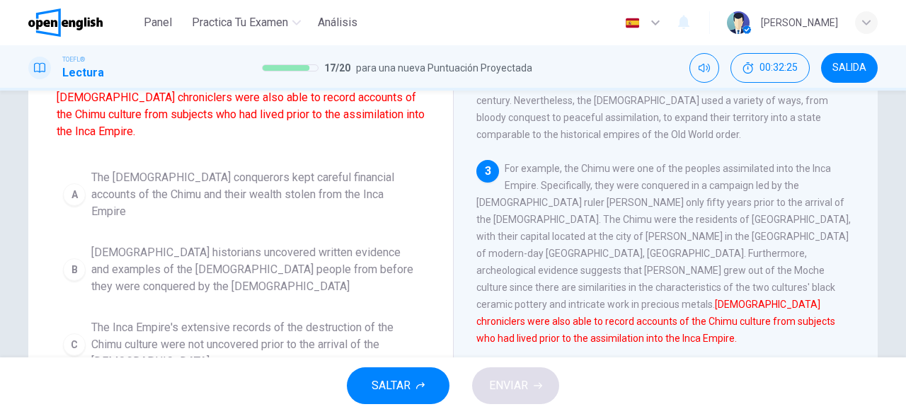
click at [263, 253] on span "[DEMOGRAPHIC_DATA] historians uncovered written evidence and examples of the [D…" at bounding box center [254, 269] width 327 height 51
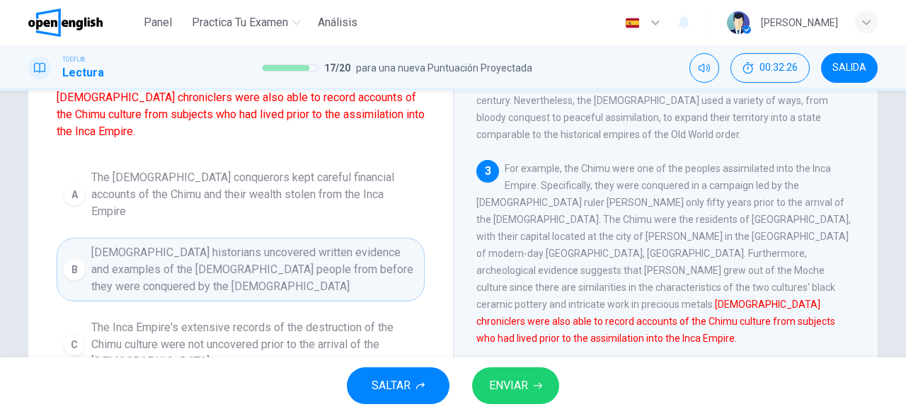
click at [505, 375] on button "ENVIAR" at bounding box center [515, 385] width 87 height 37
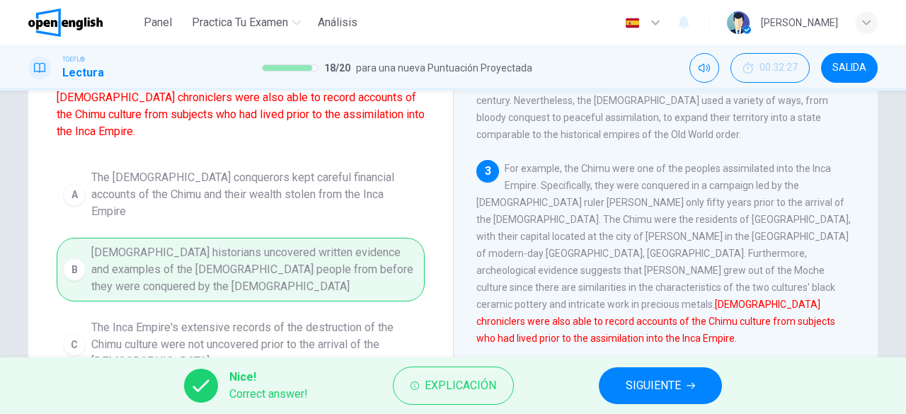
click at [660, 381] on span "SIGUIENTE" at bounding box center [653, 386] width 55 height 20
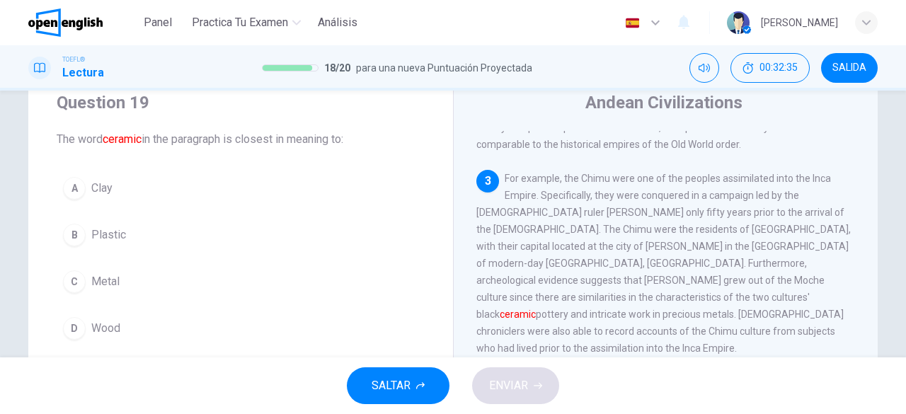
scroll to position [77, 0]
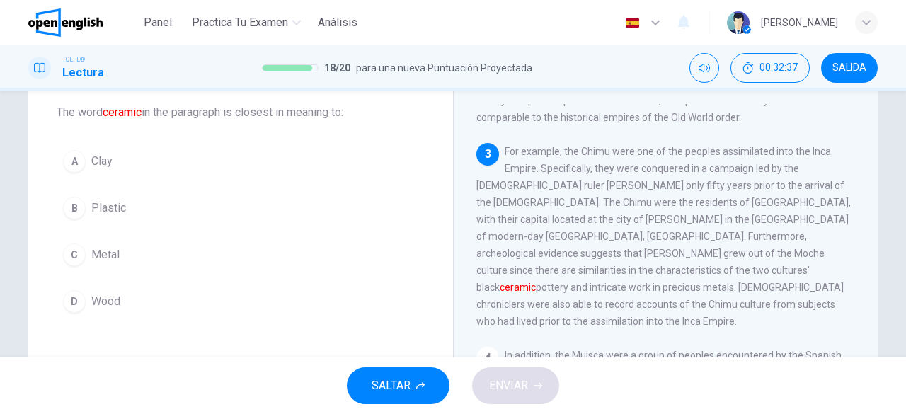
click at [109, 168] on button "A Clay" at bounding box center [241, 161] width 368 height 35
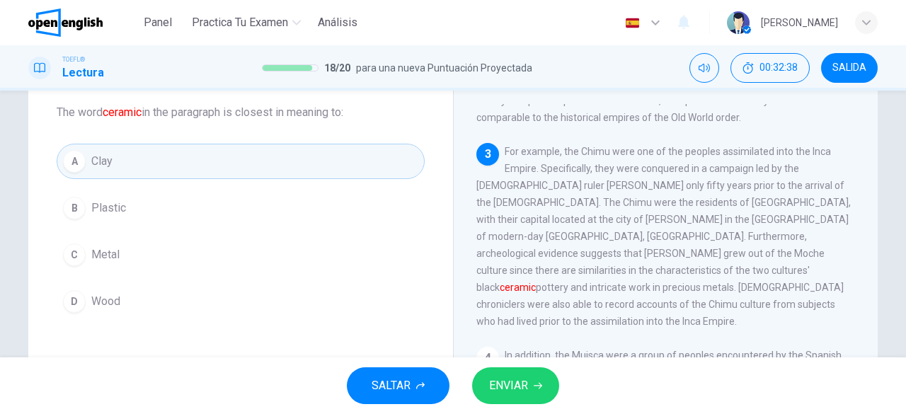
click at [517, 382] on span "ENVIAR" at bounding box center [508, 386] width 39 height 20
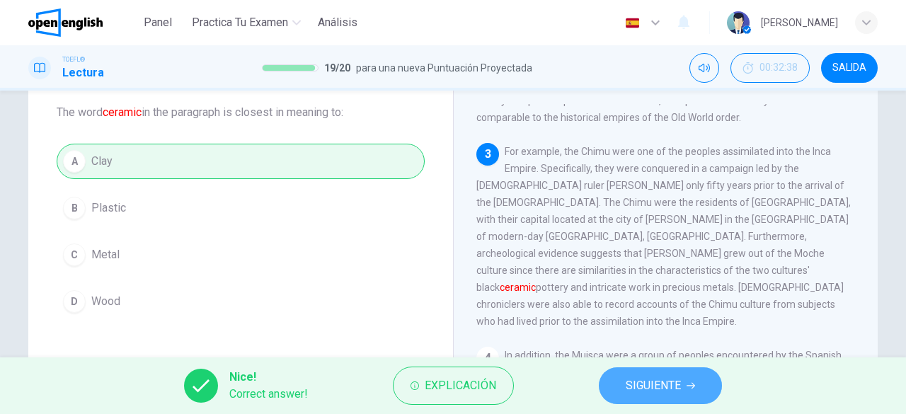
click at [667, 398] on button "SIGUIENTE" at bounding box center [660, 385] width 123 height 37
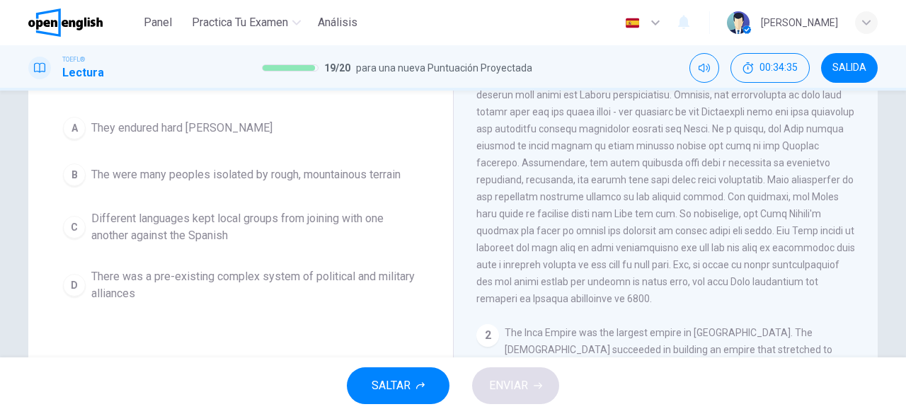
scroll to position [30, 0]
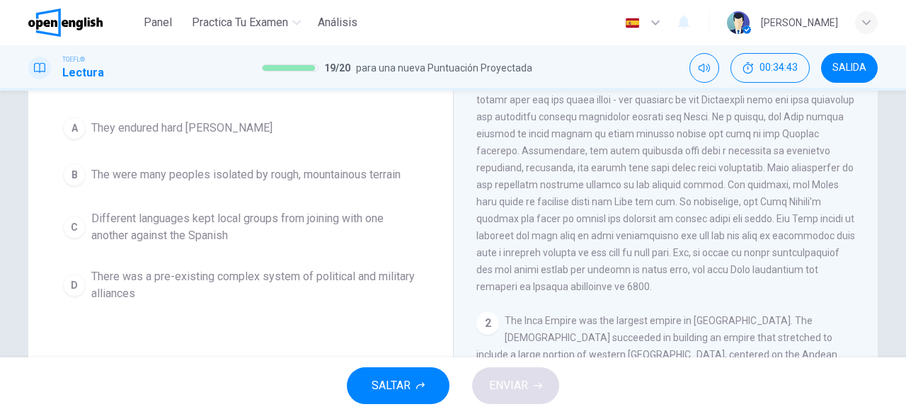
click at [182, 277] on span "There was a pre-existing complex system of political and military alliances" at bounding box center [254, 285] width 327 height 34
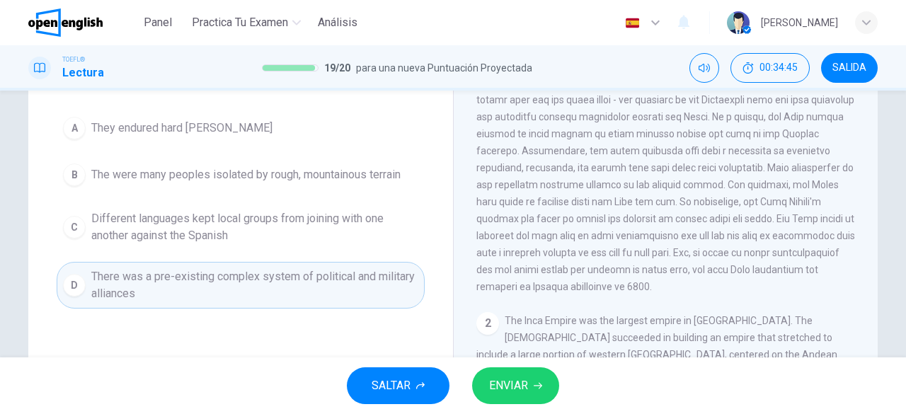
click at [521, 394] on span "ENVIAR" at bounding box center [508, 386] width 39 height 20
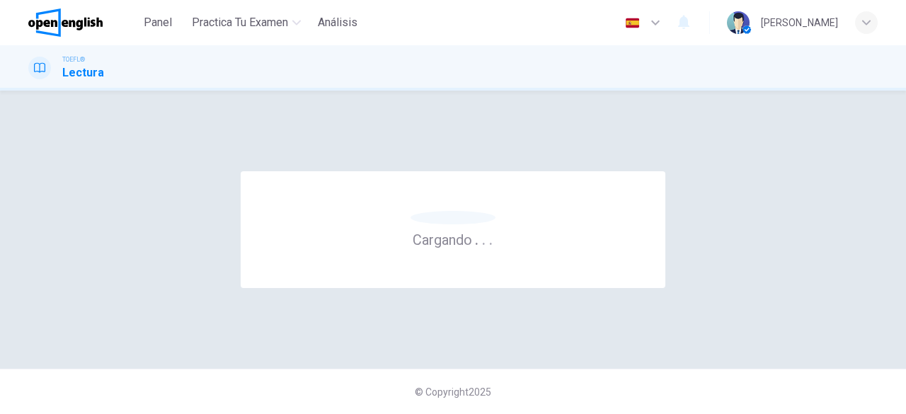
scroll to position [0, 0]
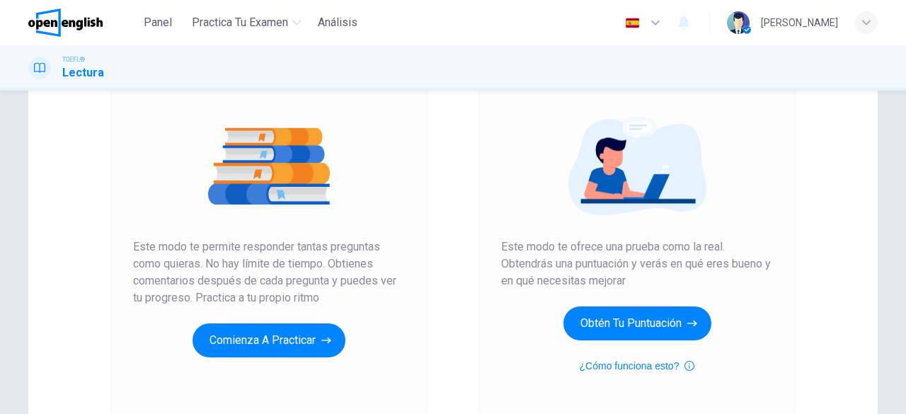
scroll to position [140, 0]
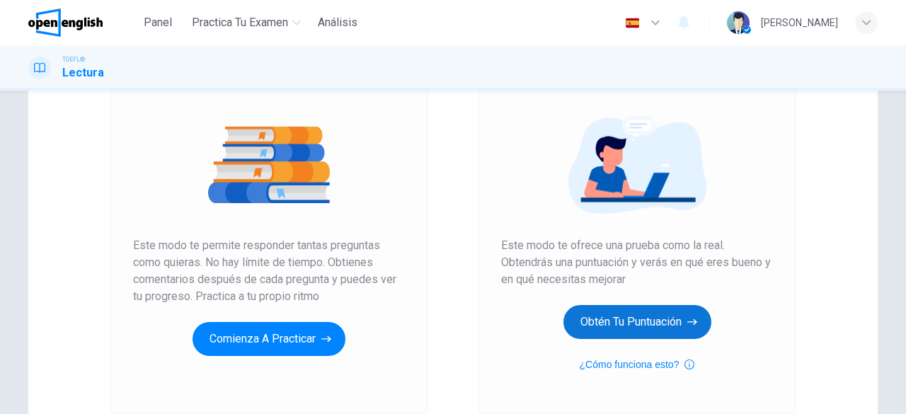
click at [623, 323] on button "Obtén tu puntuación" at bounding box center [637, 322] width 148 height 34
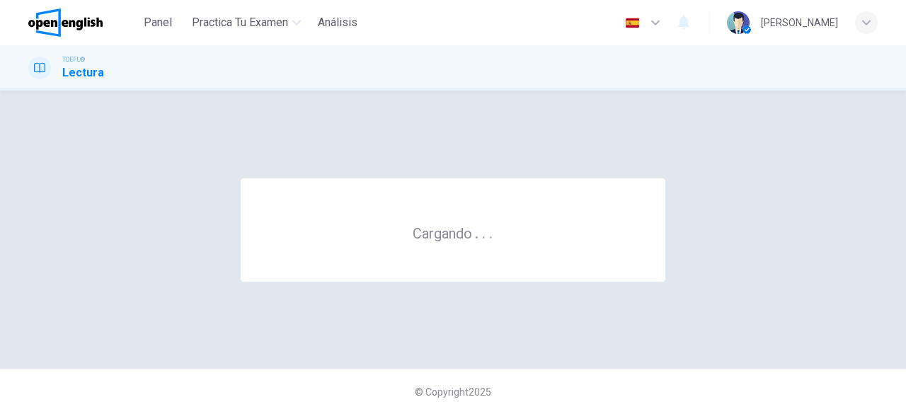
scroll to position [0, 0]
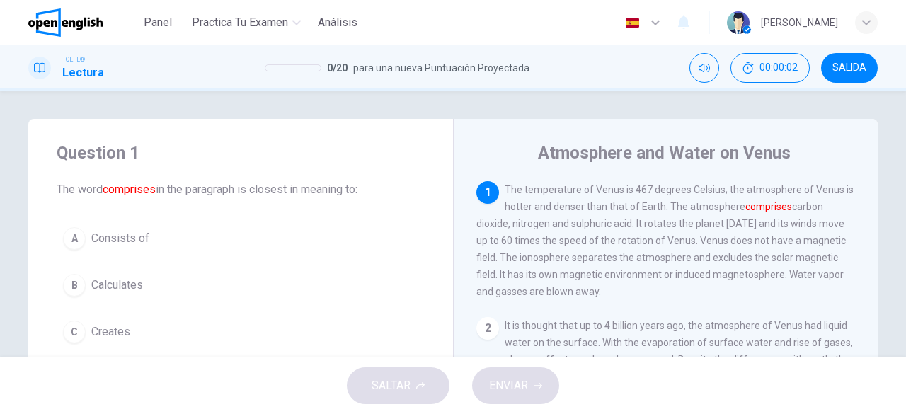
click at [839, 62] on span "SALIDA" at bounding box center [849, 67] width 34 height 11
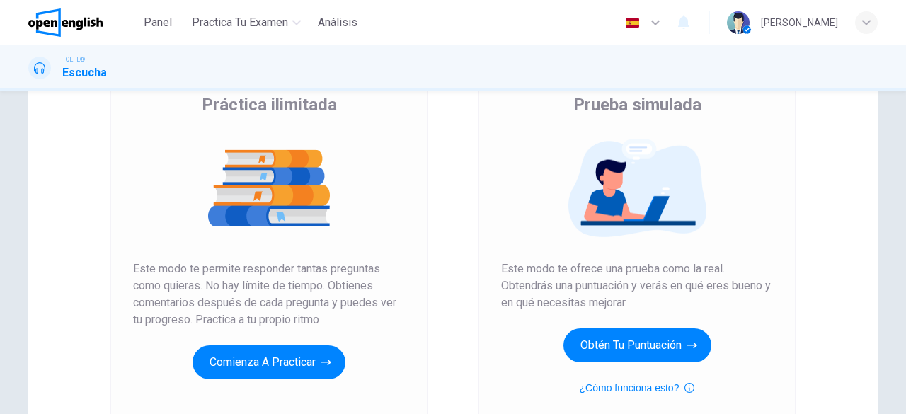
scroll to position [118, 0]
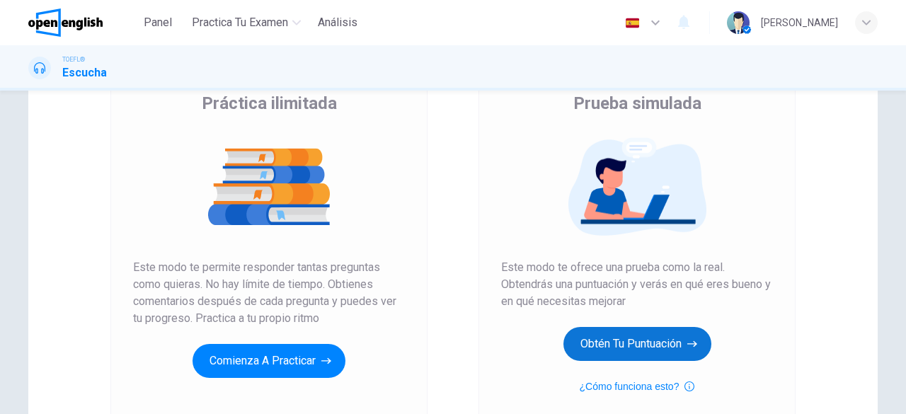
click at [602, 342] on button "Obtén tu puntuación" at bounding box center [637, 344] width 148 height 34
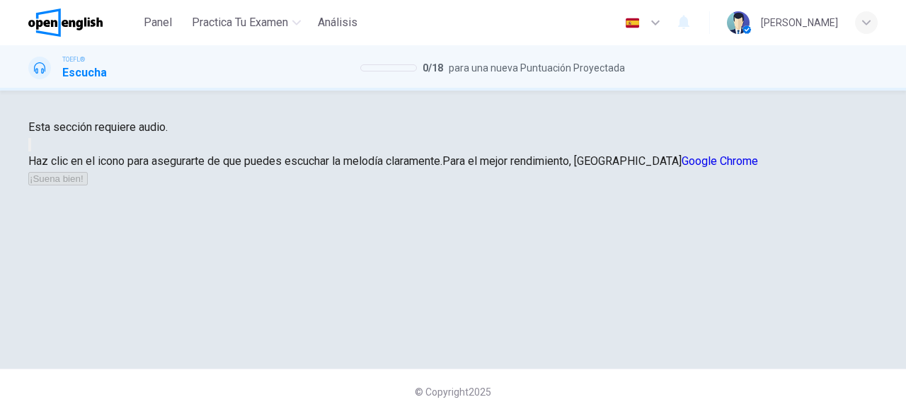
scroll to position [74, 0]
click at [30, 148] on icon "button" at bounding box center [30, 148] width 0 height 0
click at [88, 185] on button "¡Suena bien!" at bounding box center [57, 178] width 59 height 13
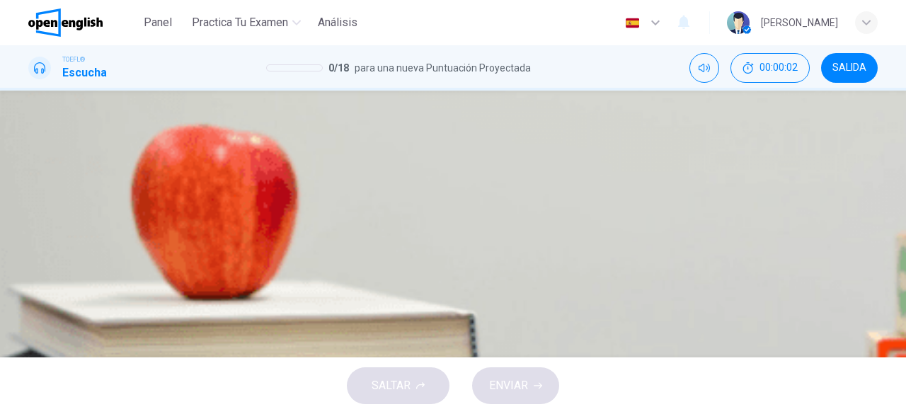
click at [31, 259] on button "button" at bounding box center [29, 265] width 3 height 13
type input "*"
click at [30, 318] on icon "button" at bounding box center [30, 318] width 0 height 0
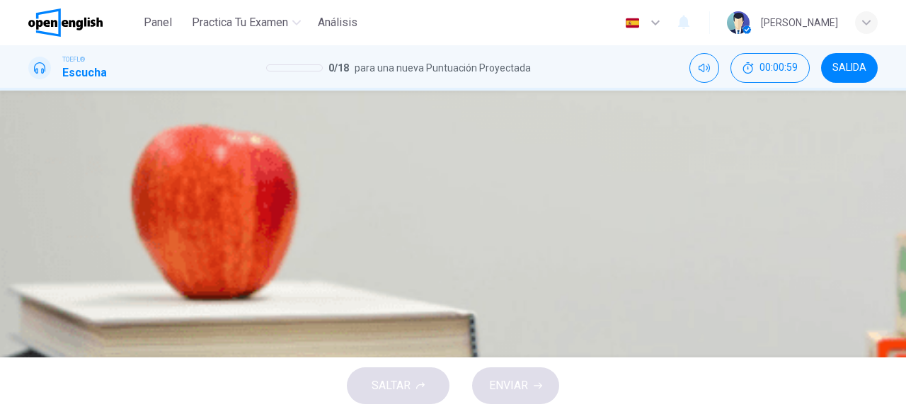
click at [30, 269] on icon "button" at bounding box center [30, 269] width 0 height 0
click at [176, 195] on span "The activity in the brain" at bounding box center [119, 186] width 113 height 17
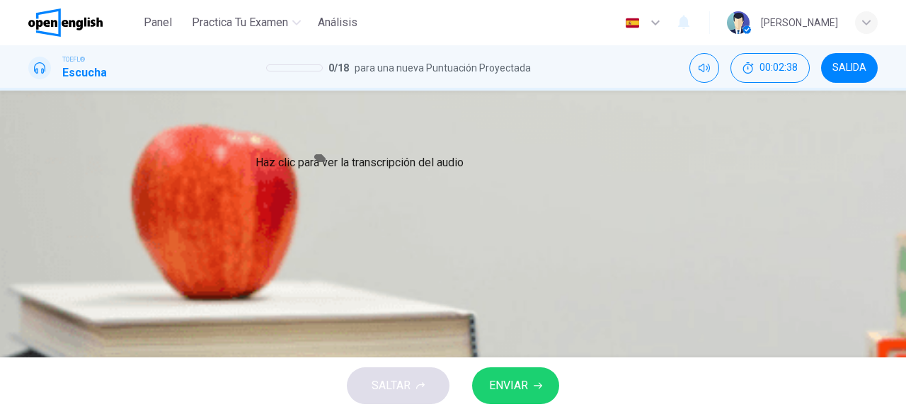
click at [31, 296] on button "Haz clic para ver la transcripción del audio" at bounding box center [29, 302] width 3 height 13
click at [508, 376] on span "ENVIAR" at bounding box center [508, 386] width 39 height 20
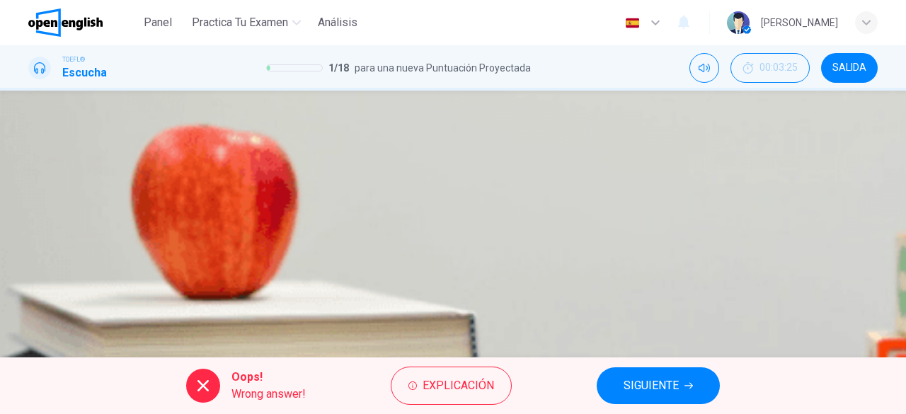
click at [544, 240] on div "A To discuss possible theories of the cause of dyscalculia B To compare the two…" at bounding box center [452, 169] width 849 height 142
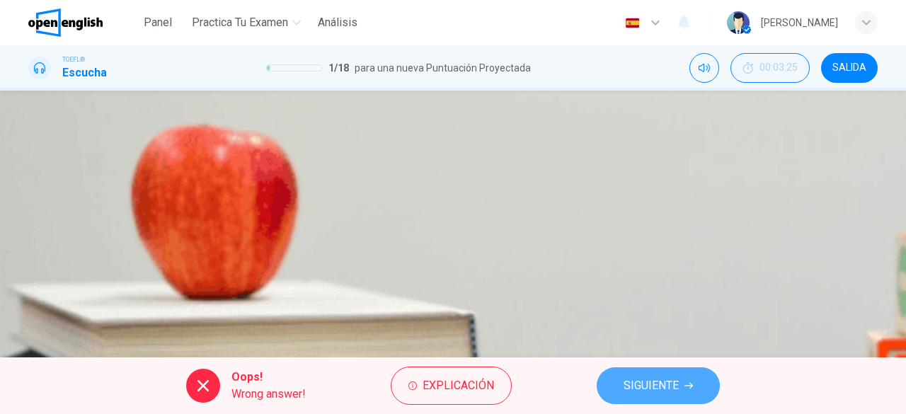
click at [674, 383] on span "SIGUIENTE" at bounding box center [650, 386] width 55 height 20
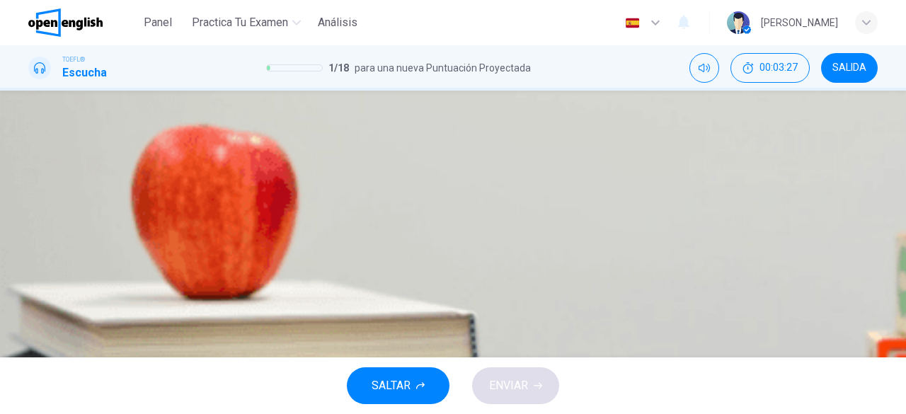
click at [40, 271] on icon "button" at bounding box center [39, 277] width 12 height 13
click at [30, 395] on icon "Haz clic para ver la transcripción del audio" at bounding box center [30, 395] width 0 height 0
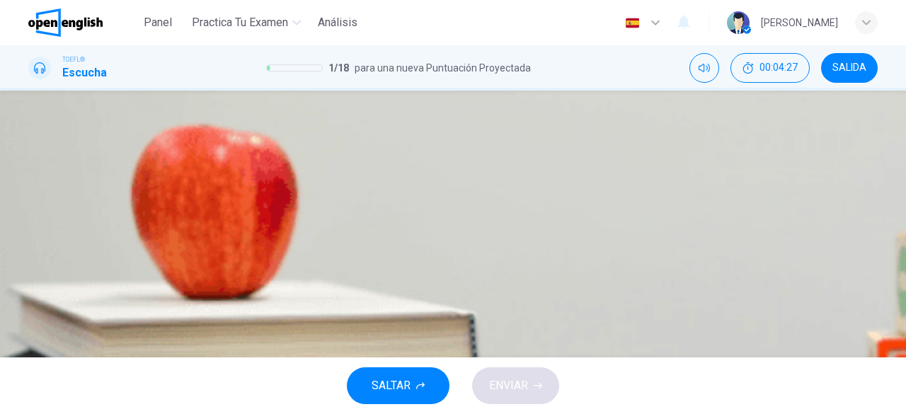
click at [37, 358] on icon "button" at bounding box center [38, 366] width 15 height 17
click at [28, 316] on span at bounding box center [28, 316] width 0 height 0
type input "**"
click at [848, 70] on span "SALIDA" at bounding box center [849, 67] width 34 height 11
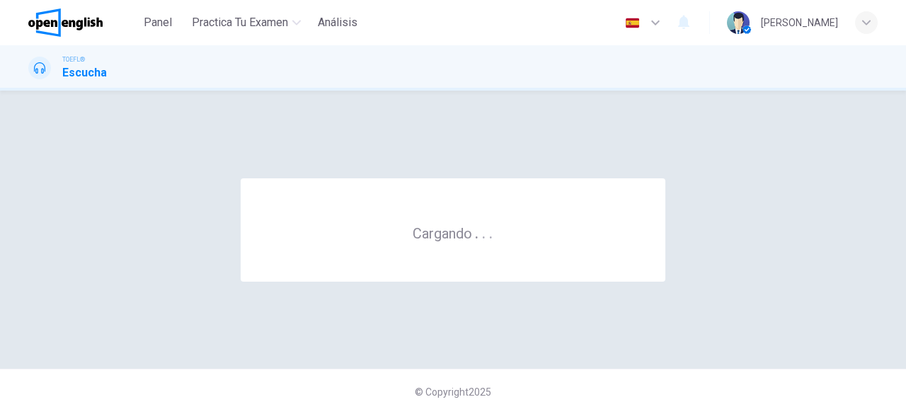
scroll to position [0, 0]
